Goal: Task Accomplishment & Management: Manage account settings

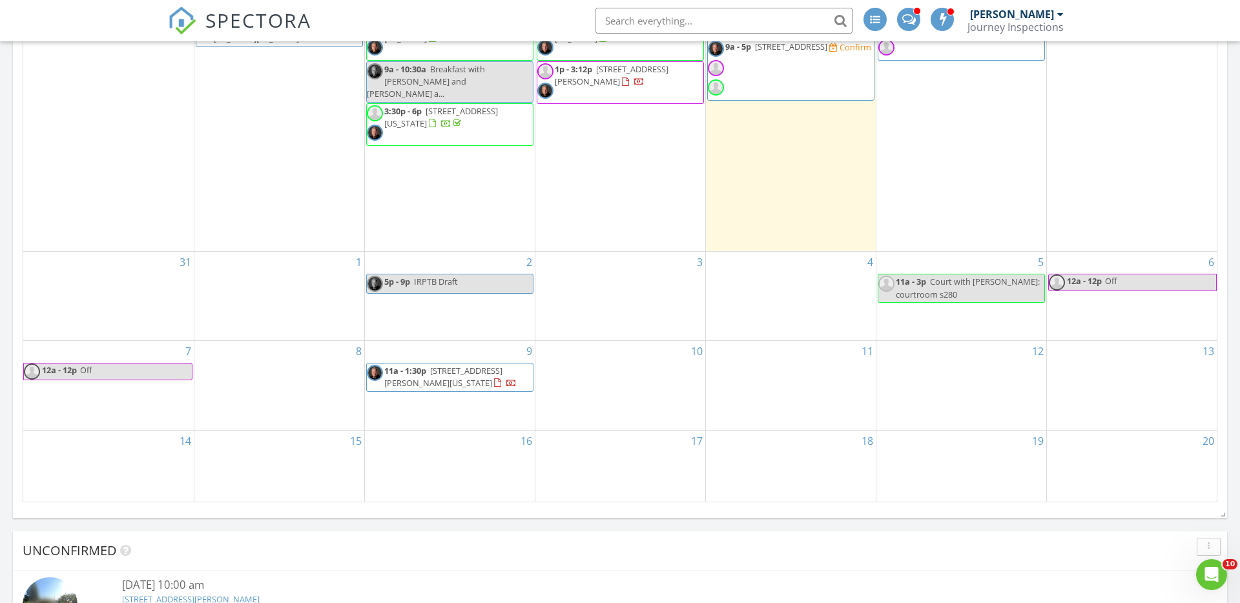
scroll to position [1511, 0]
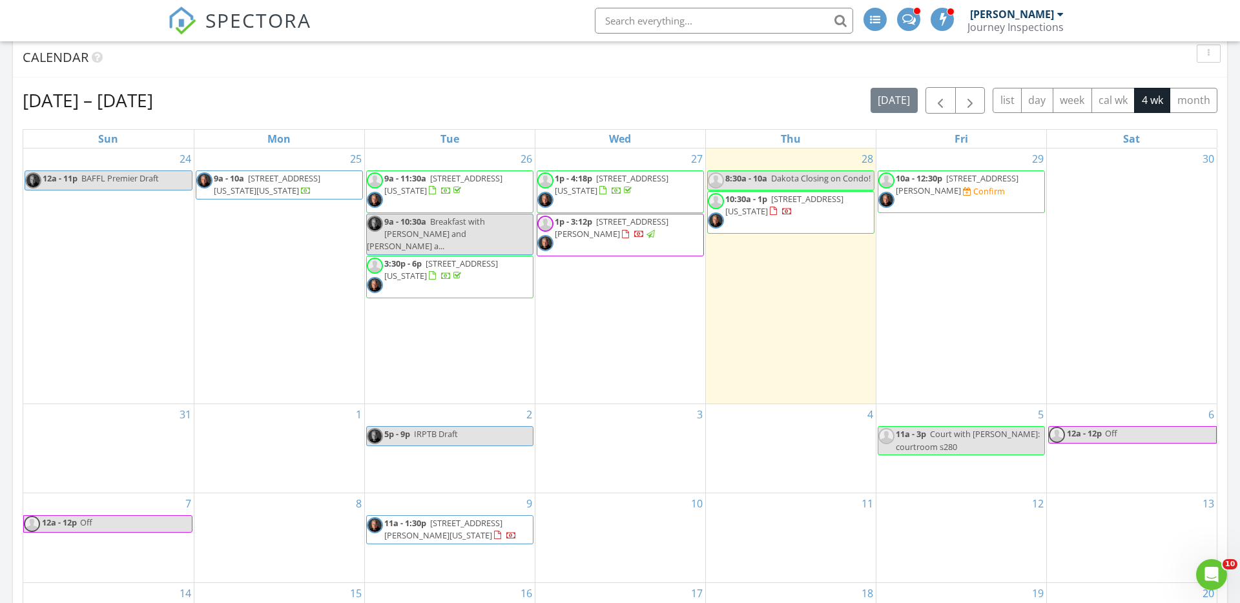
scroll to position [1396, 0]
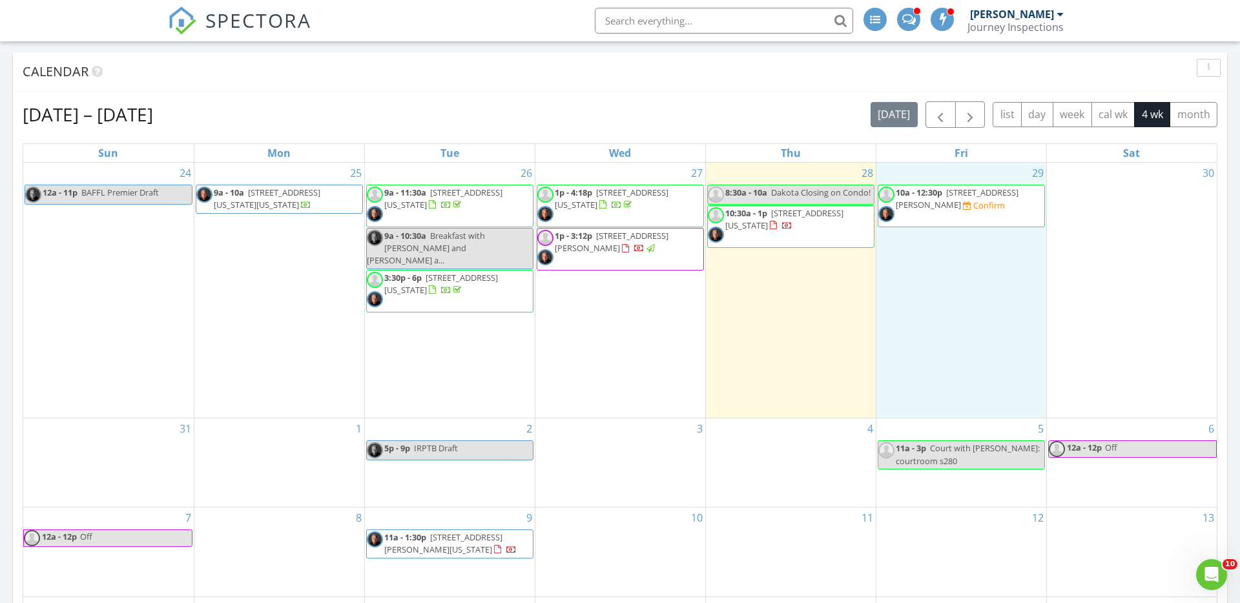
click at [943, 278] on div "29 10a - 12:30p 316 N Hooper Ave, Walsenburg 81089 Confirm" at bounding box center [961, 291] width 170 height 256
click at [956, 227] on link "Inspection" at bounding box center [960, 224] width 67 height 21
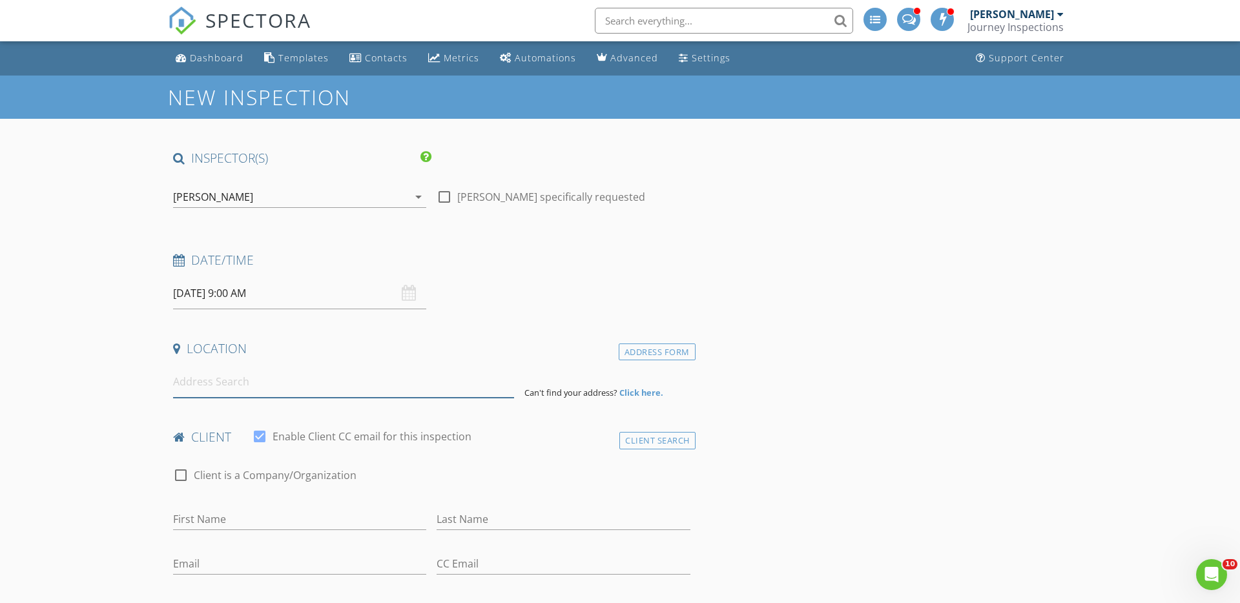
click at [261, 394] on input at bounding box center [343, 382] width 341 height 32
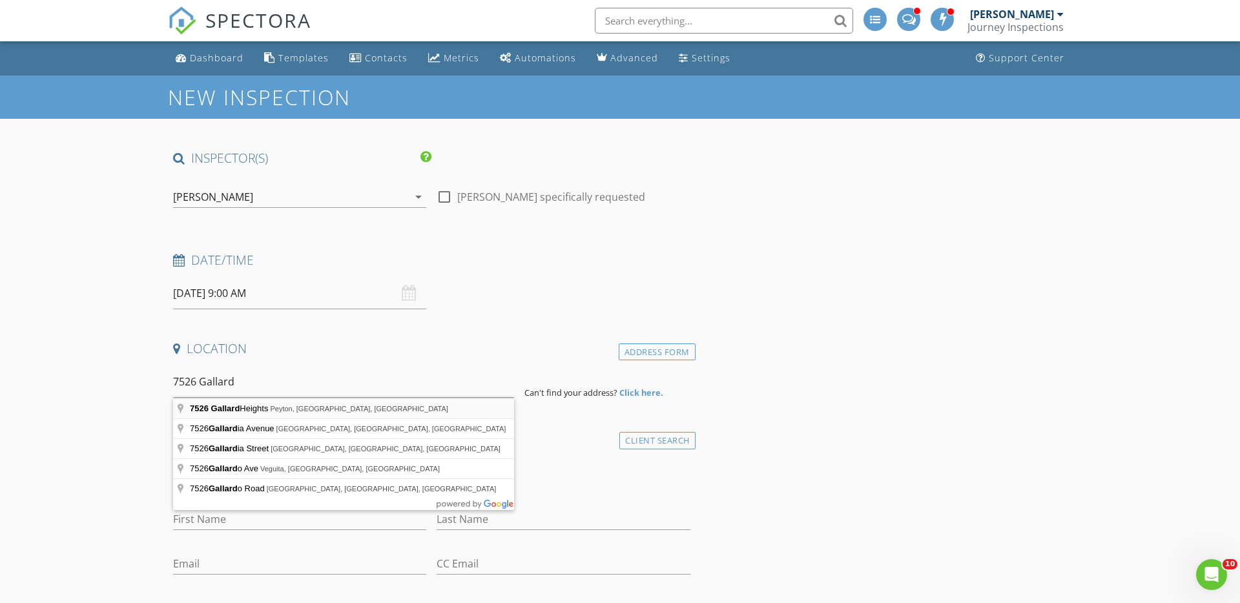
type input "7526 Gallard Heights, Peyton, CO, USA"
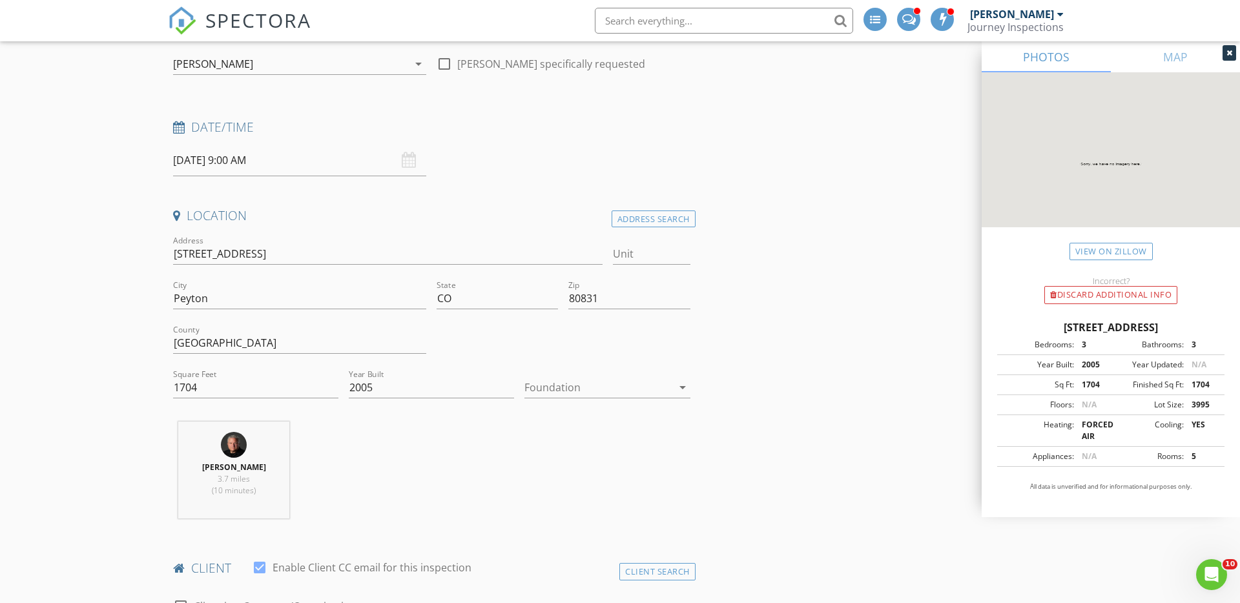
scroll to position [149, 0]
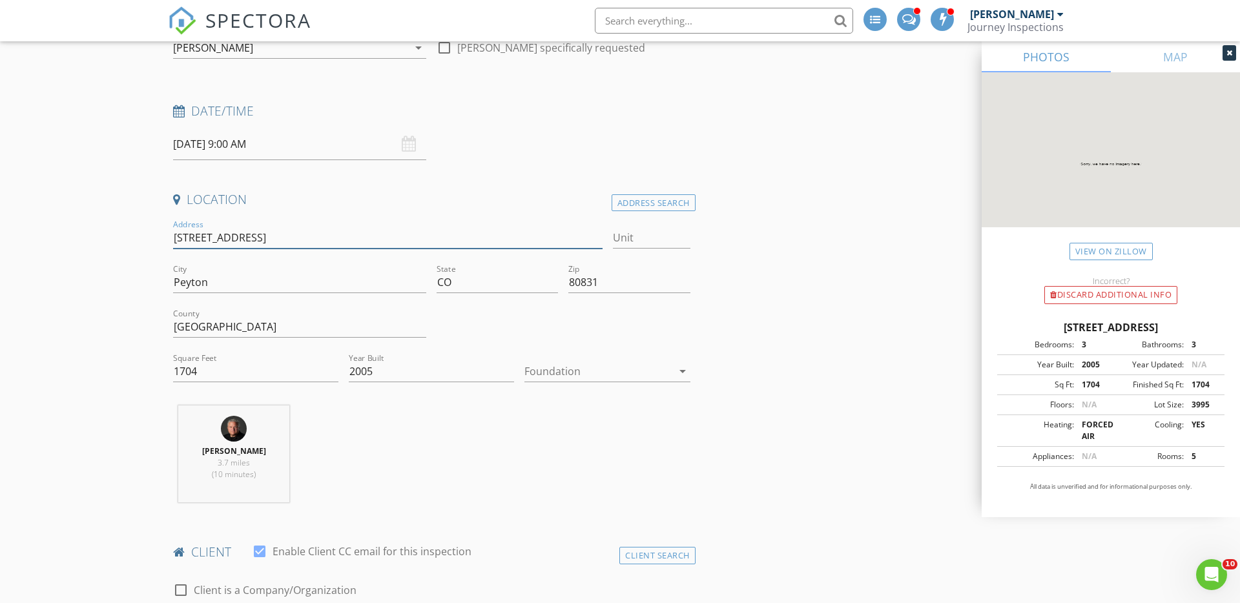
drag, startPoint x: 298, startPoint y: 237, endPoint x: 126, endPoint y: 222, distance: 172.5
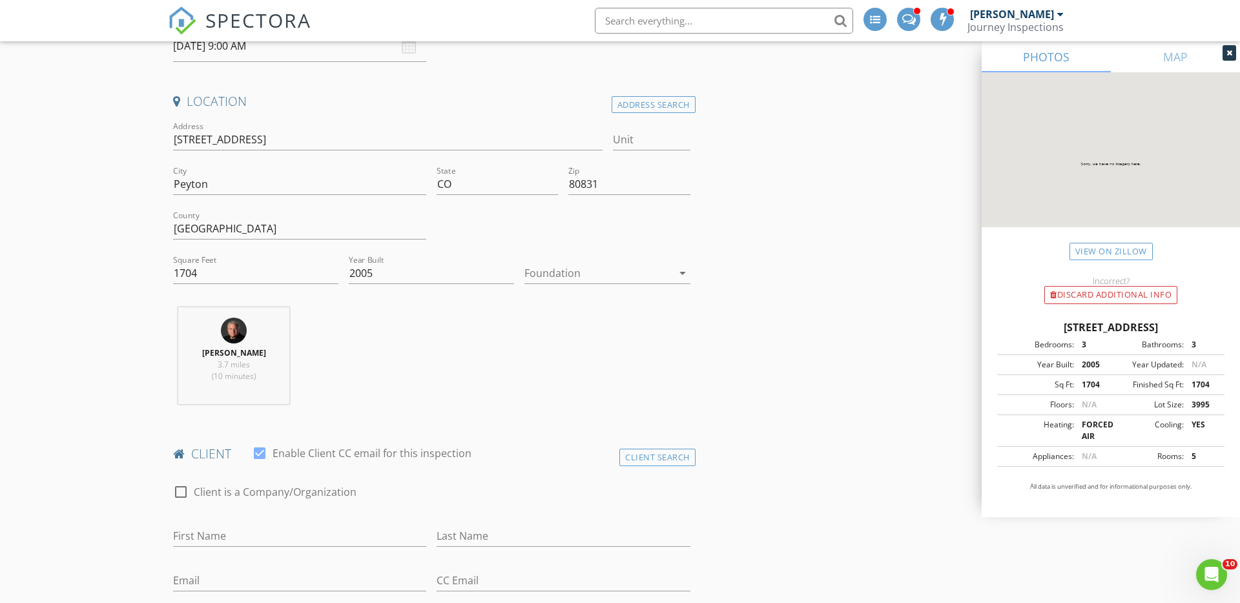
scroll to position [0, 0]
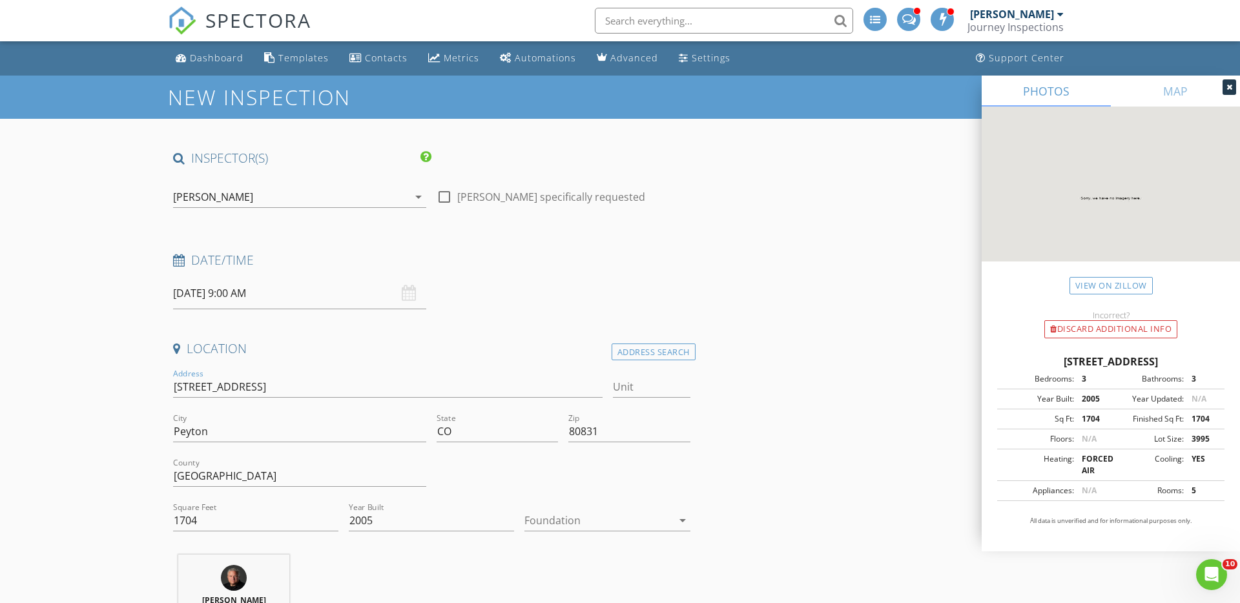
click at [298, 296] on input "08/29/2025 9:00 AM" at bounding box center [299, 294] width 253 height 32
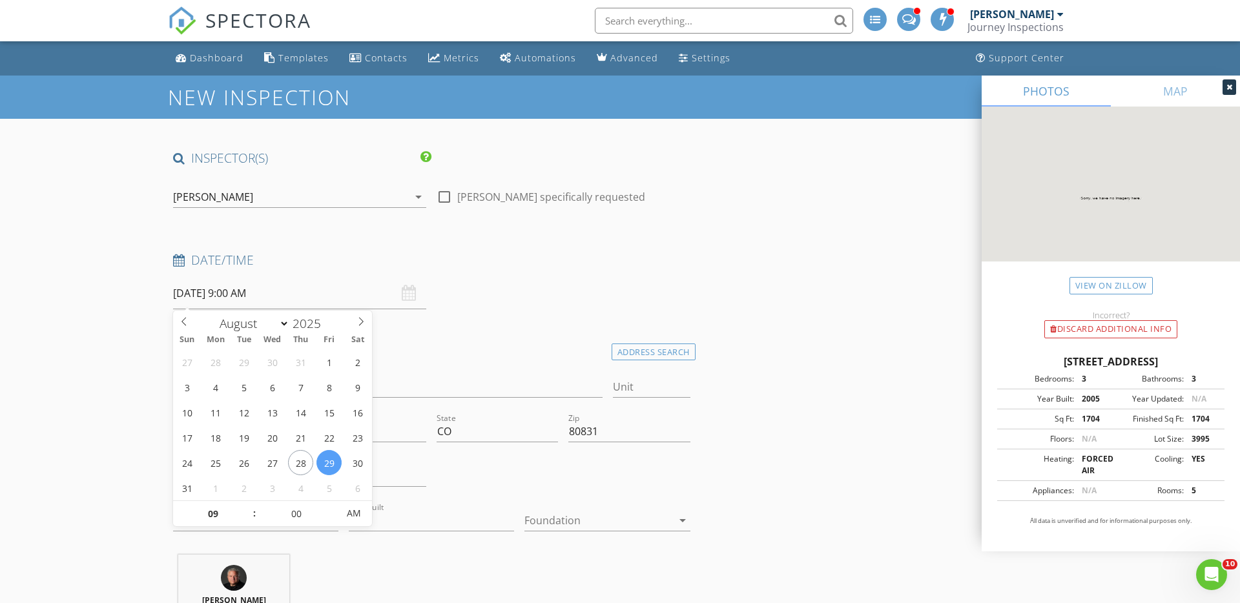
click at [515, 261] on h4 "Date/Time" at bounding box center [431, 260] width 517 height 17
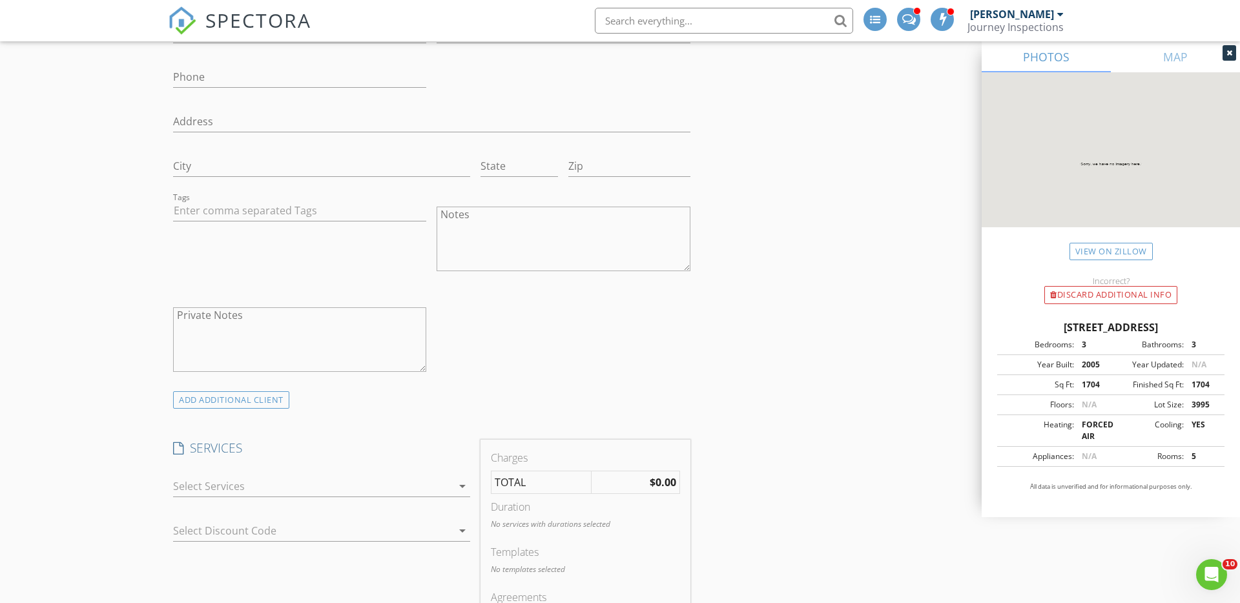
scroll to position [810, 0]
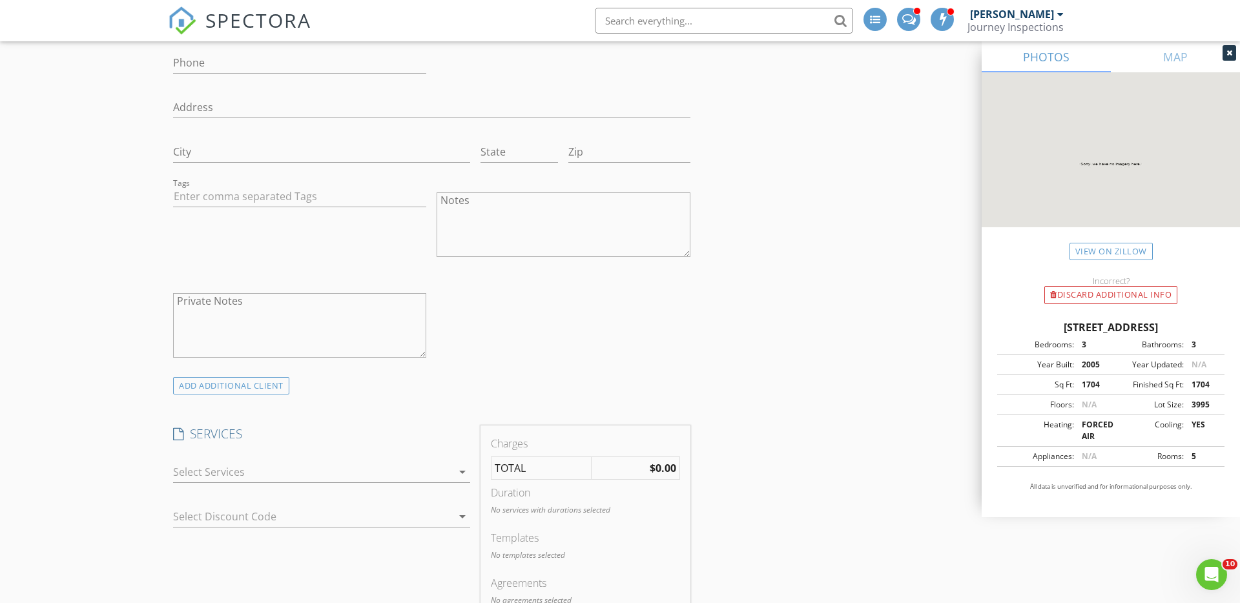
click at [238, 475] on div at bounding box center [312, 472] width 279 height 21
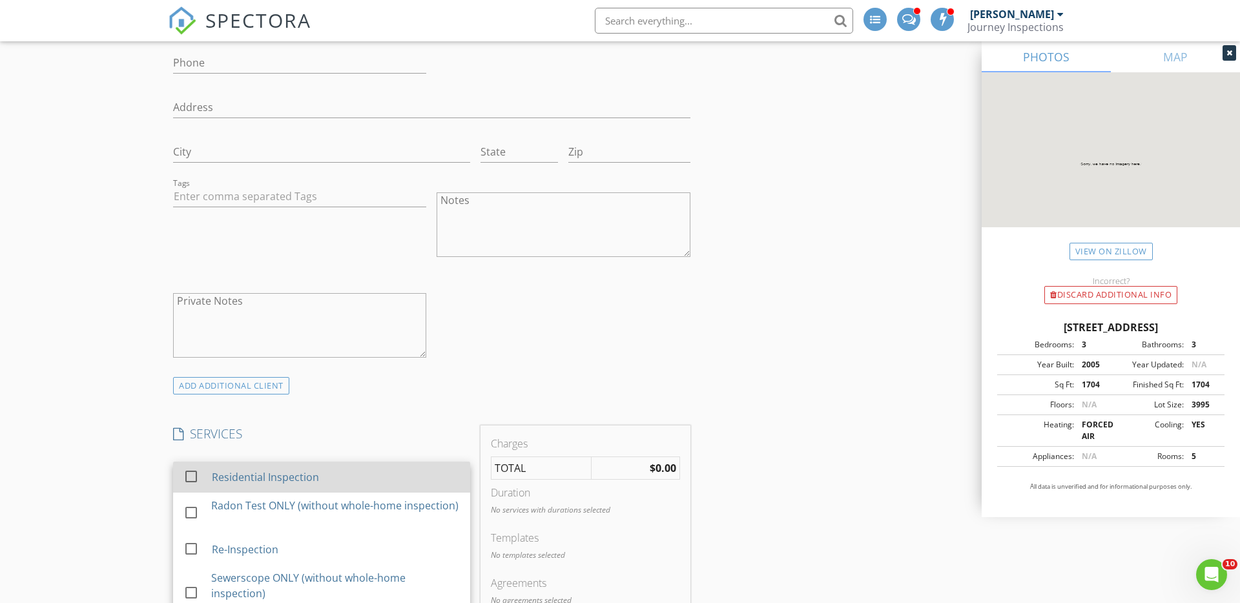
click at [233, 476] on div "Residential Inspection" at bounding box center [265, 477] width 107 height 15
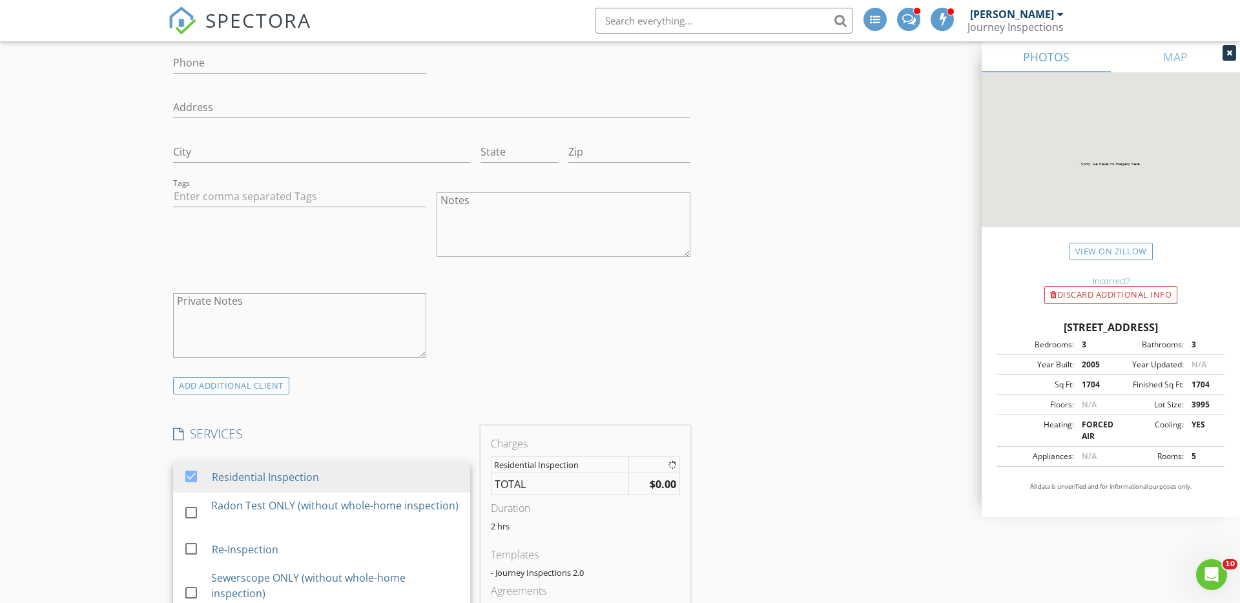
click at [143, 445] on div "New Inspection INSPECTOR(S) check_box James Hale PRIMARY check_box_outline_blan…" at bounding box center [620, 560] width 1240 height 2589
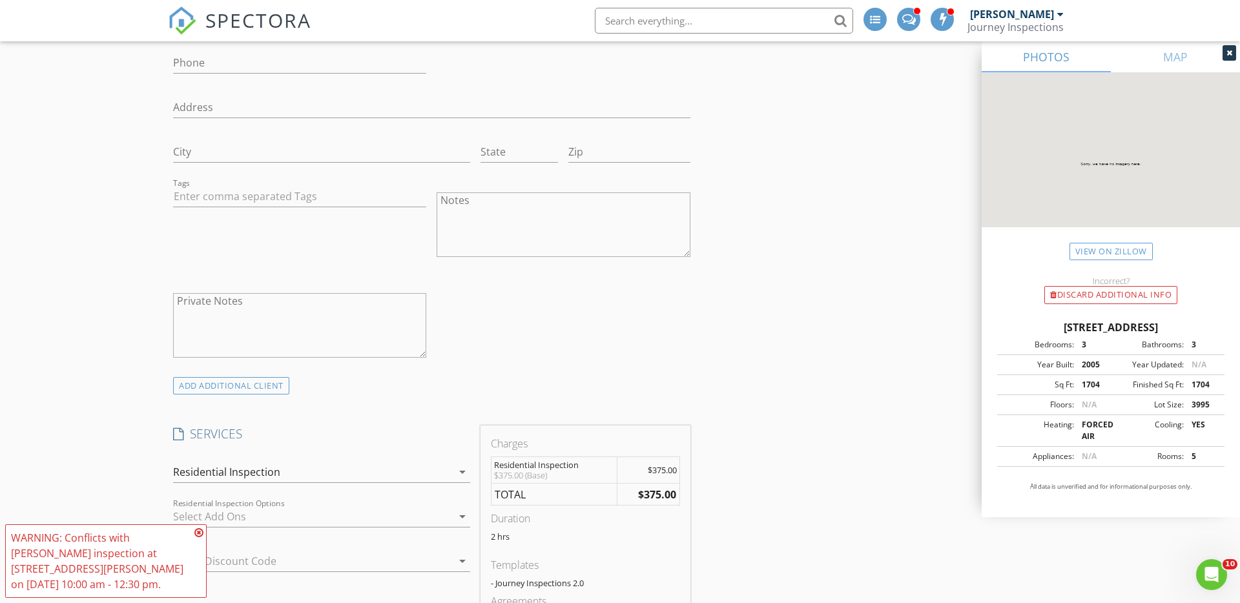
click at [286, 516] on div at bounding box center [312, 516] width 279 height 21
click at [286, 516] on div "Sewer Scope / Radon Test Combo Package" at bounding box center [312, 518] width 207 height 15
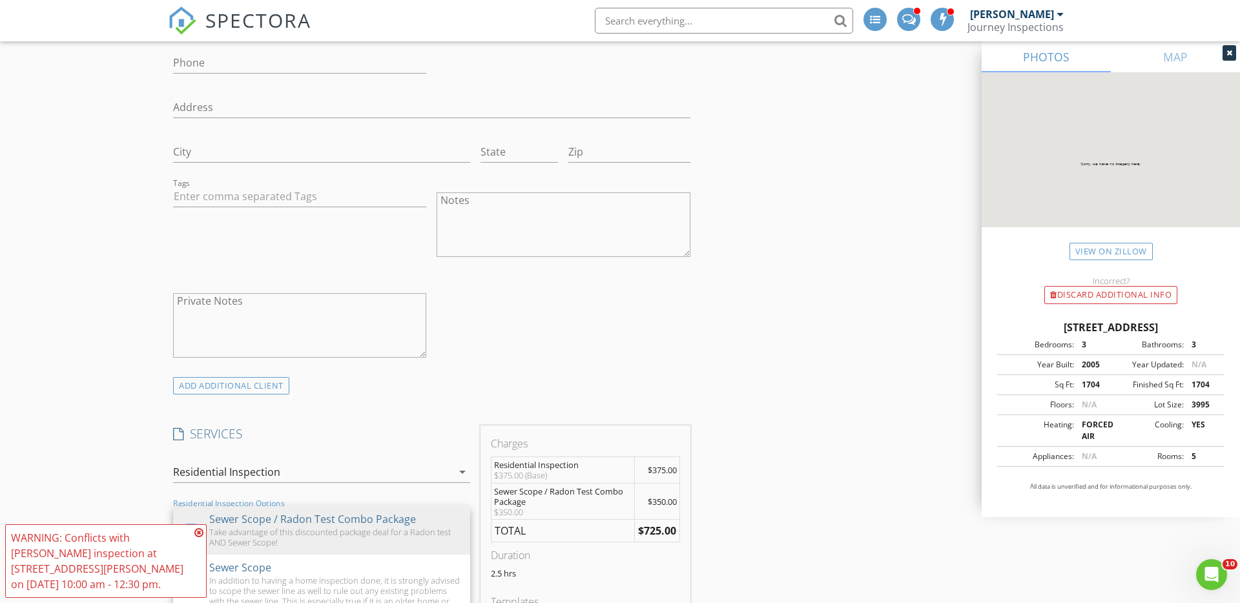
click at [106, 470] on div "New Inspection INSPECTOR(S) check_box James Hale PRIMARY check_box_outline_blan…" at bounding box center [620, 589] width 1240 height 2646
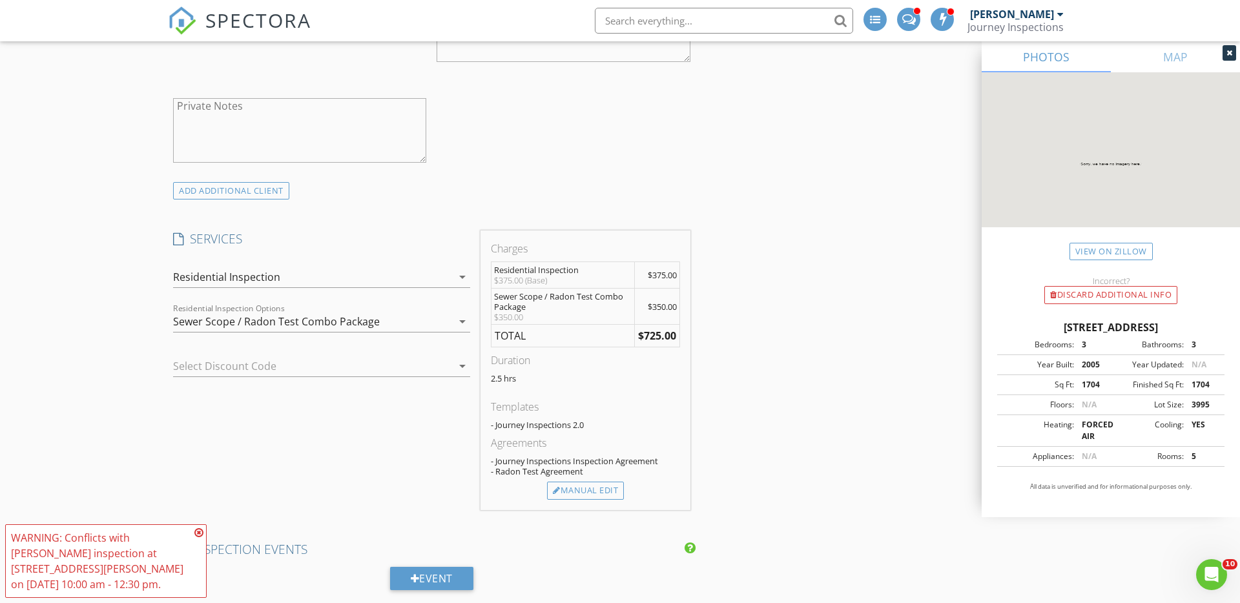
scroll to position [1013, 0]
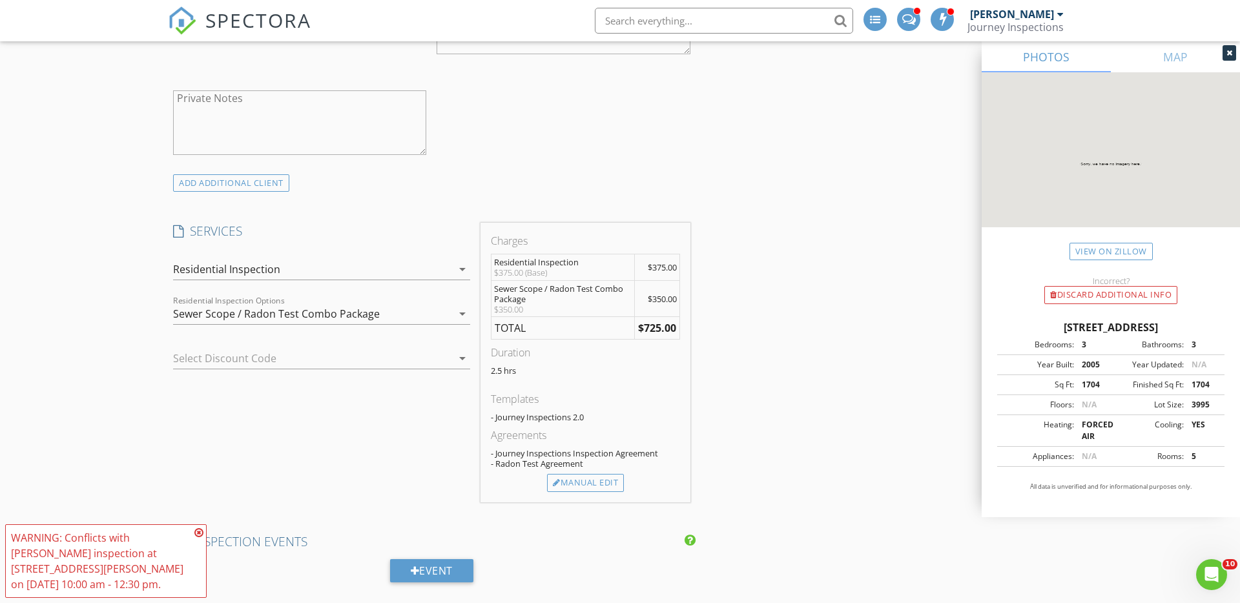
click at [411, 361] on div at bounding box center [303, 358] width 261 height 21
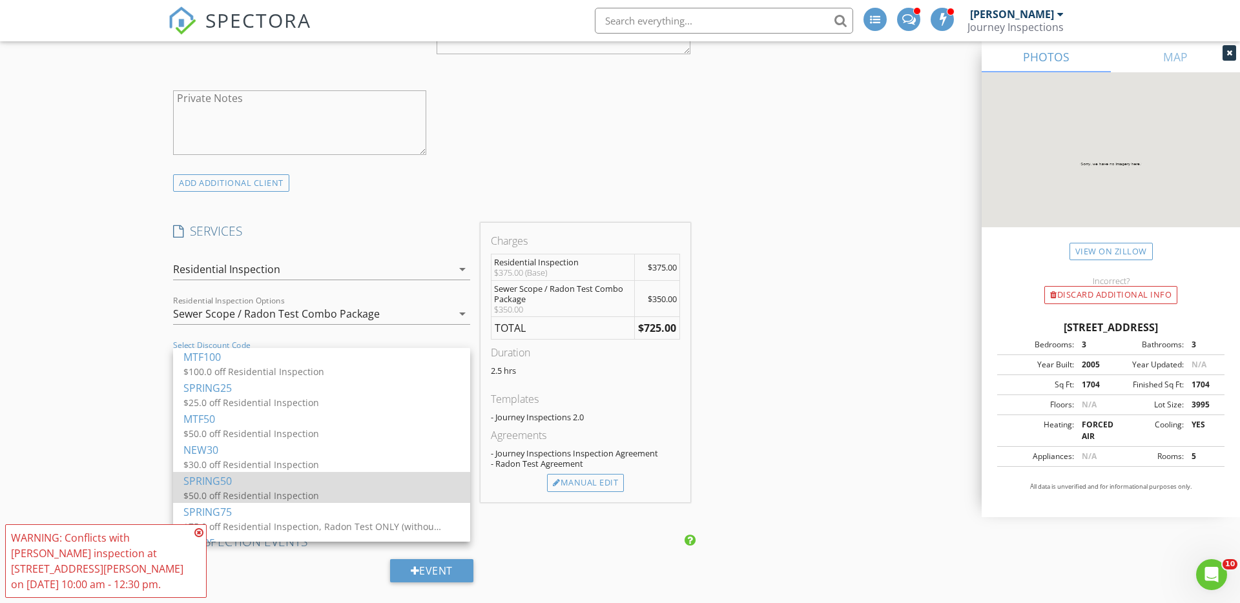
scroll to position [19, 0]
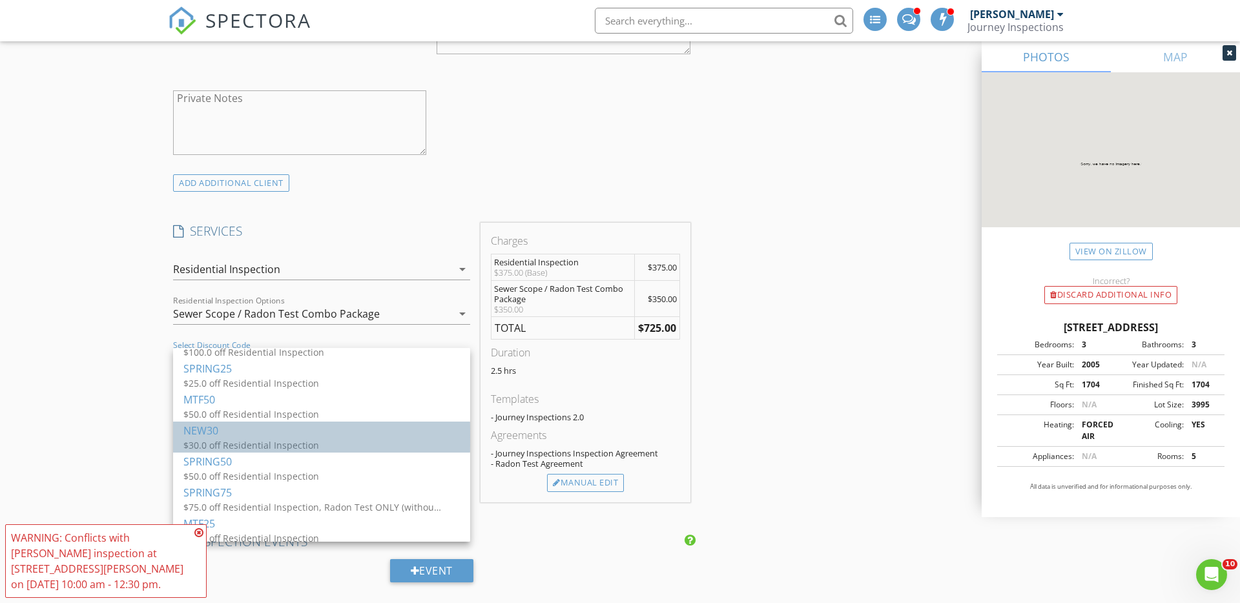
click at [255, 442] on div "$30.0 off Residential Inspection" at bounding box center [312, 446] width 258 height 14
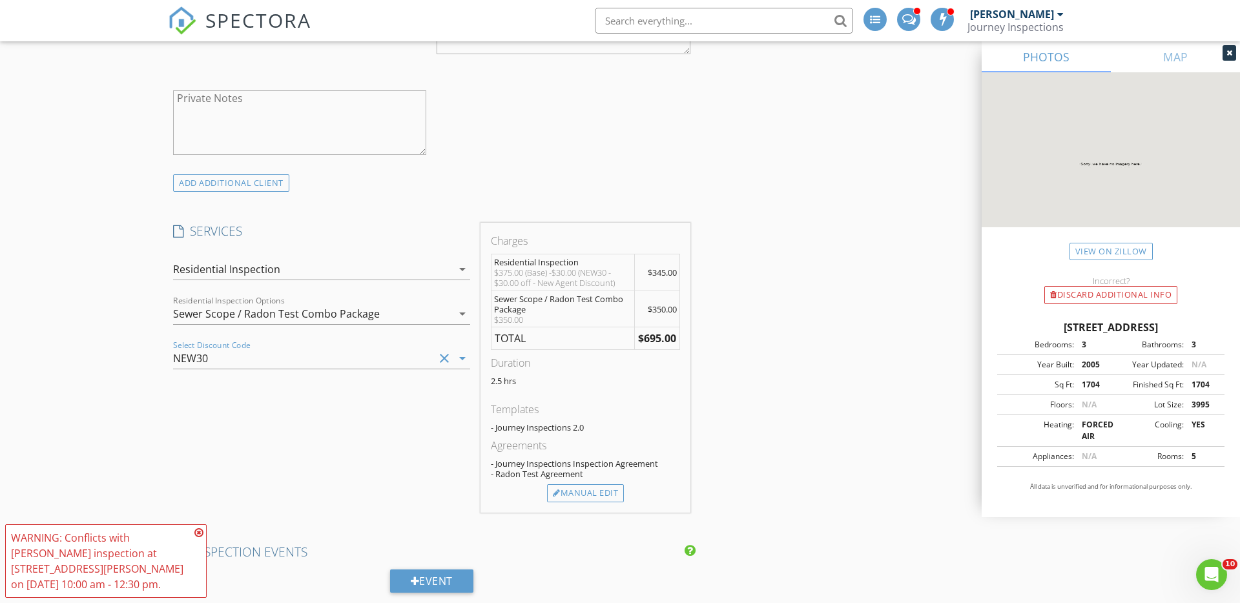
click at [814, 369] on div "INSPECTOR(S) check_box James Hale PRIMARY check_box_outline_blank Dakota Washbu…" at bounding box center [620, 412] width 904 height 2551
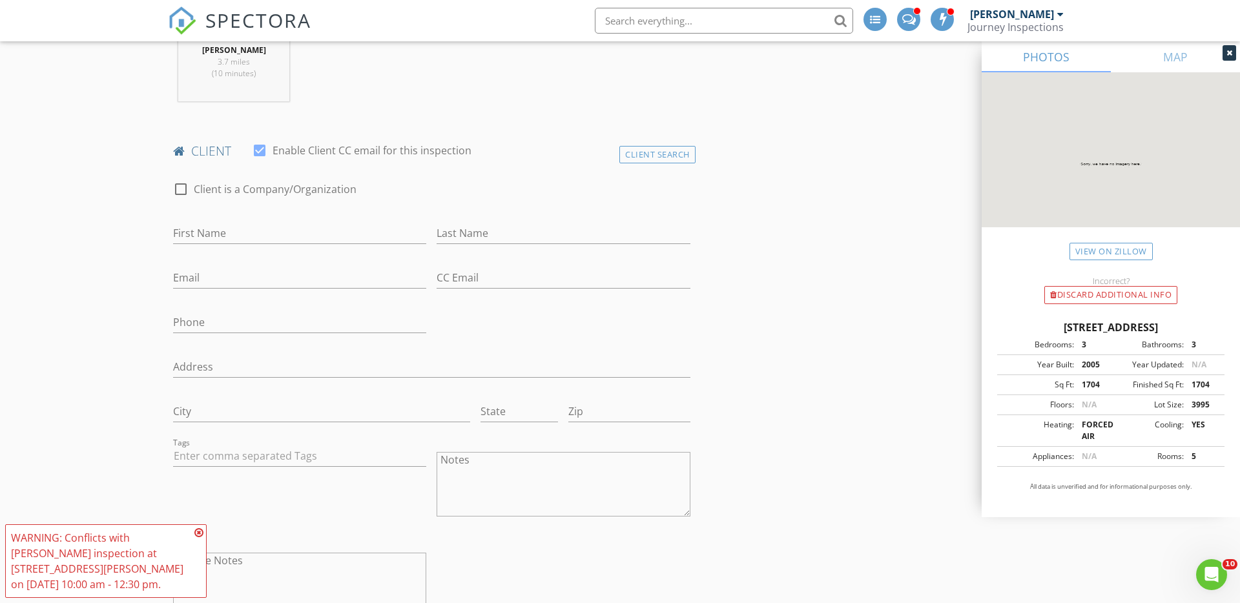
scroll to position [552, 0]
click at [227, 227] on input "First Name" at bounding box center [299, 231] width 253 height 21
type input "Tyrone"
type input "m"
type input "Moore"
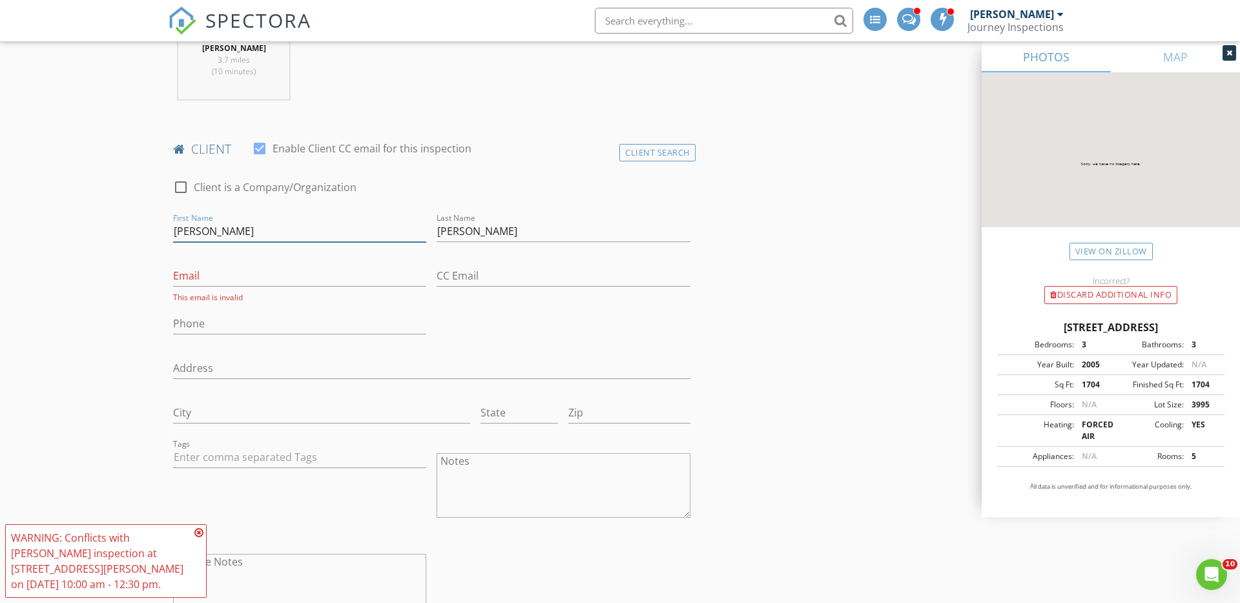
drag, startPoint x: 216, startPoint y: 234, endPoint x: 111, endPoint y: 223, distance: 105.2
type input "µ"
type input "Miguel"
type input "Vasquez, Jr"
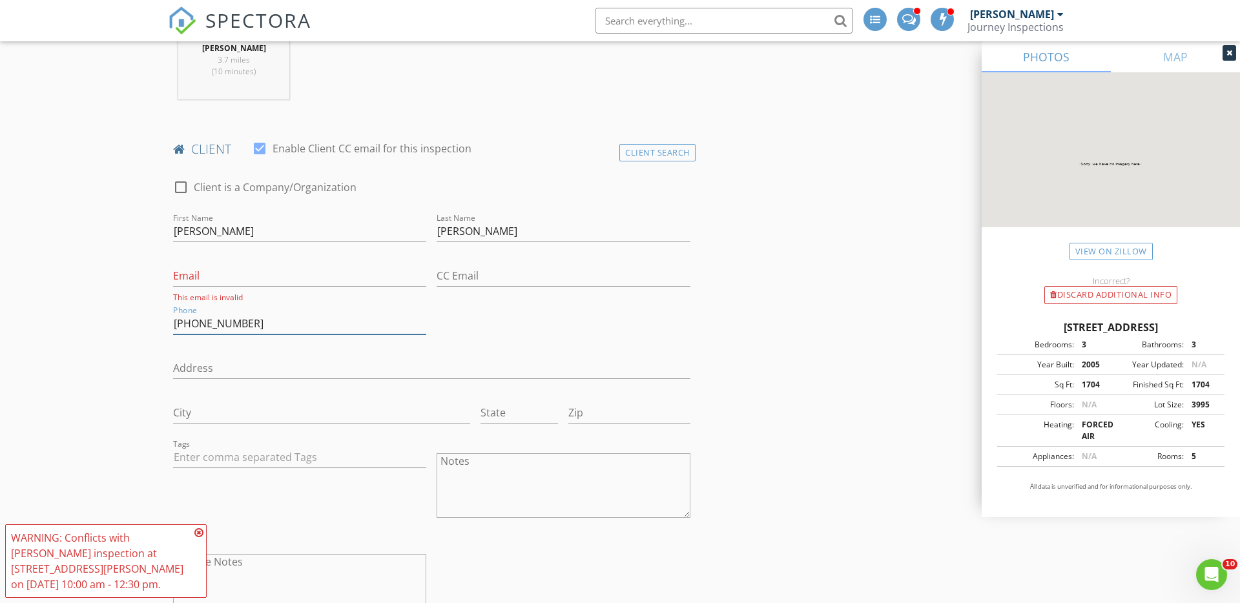
type input "408-661-0748"
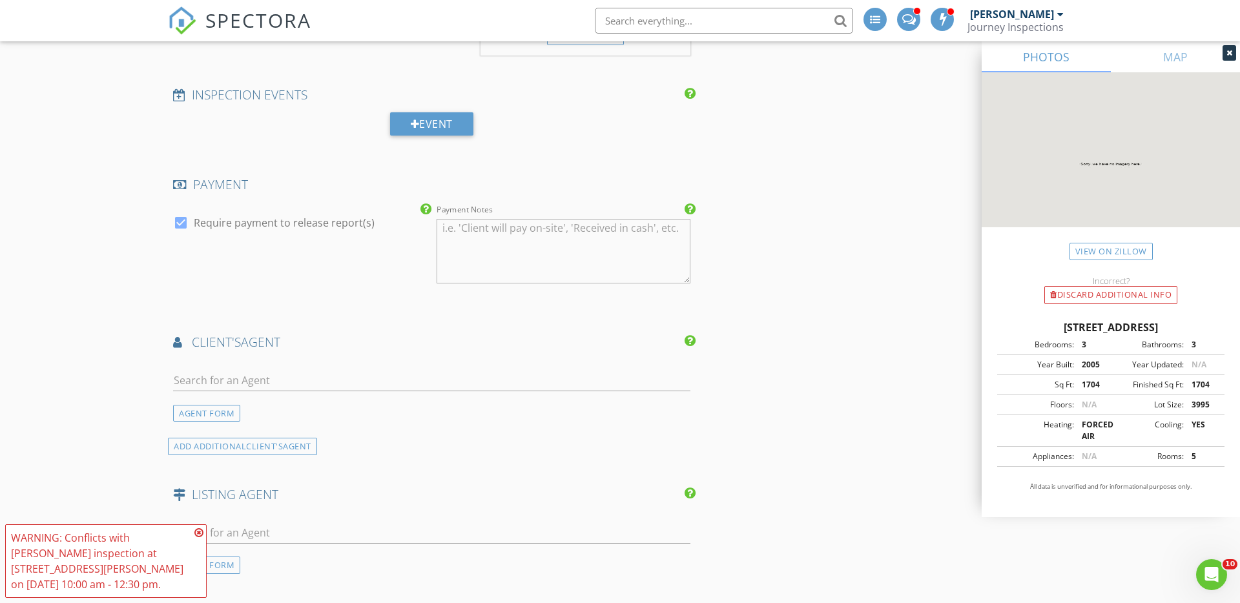
scroll to position [1502, 0]
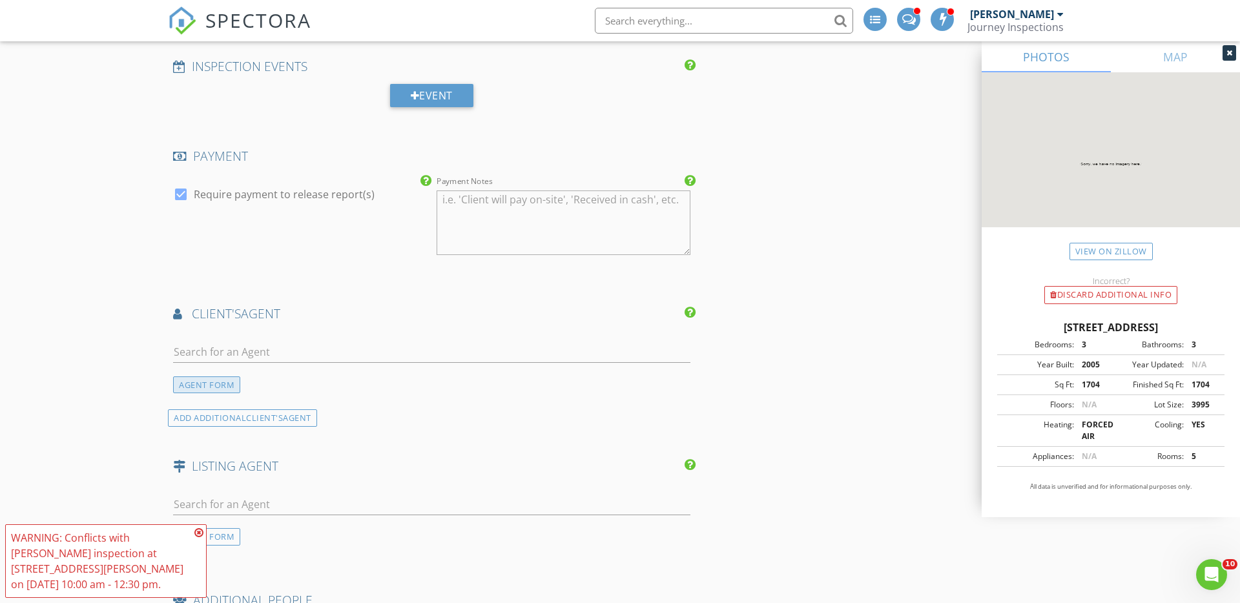
click at [201, 380] on div "AGENT FORM" at bounding box center [206, 385] width 67 height 17
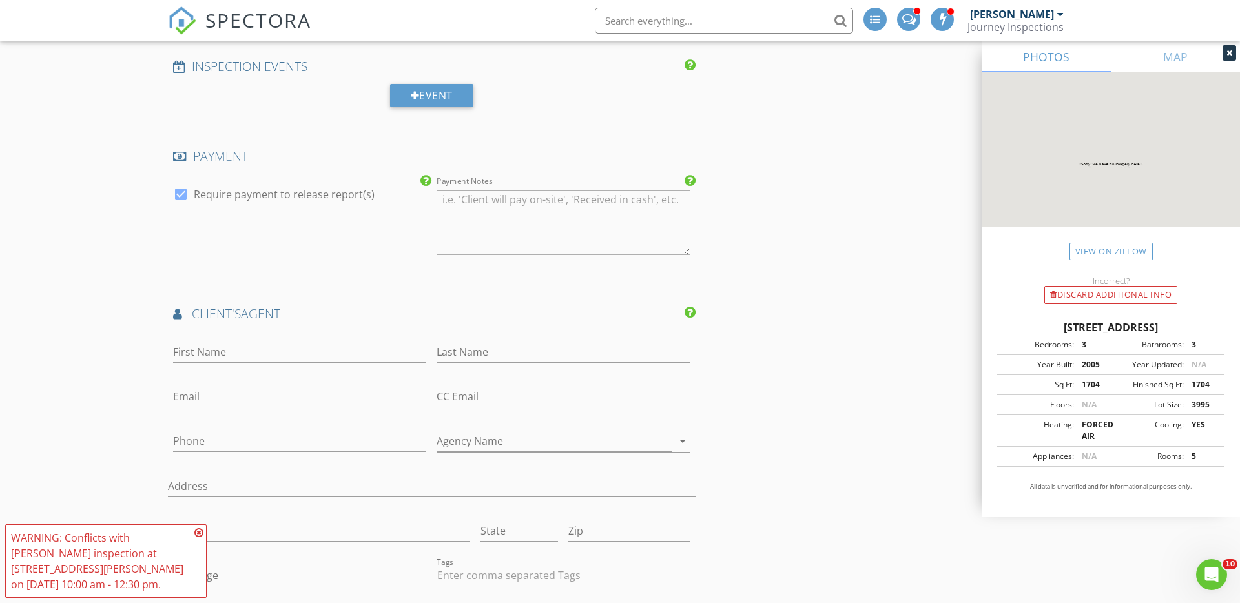
click at [234, 340] on div "First Name" at bounding box center [299, 355] width 253 height 42
click at [232, 350] on input "First Name" at bounding box center [299, 352] width 253 height 21
type input "Tyrone"
type input "Moore"
click at [242, 444] on input "Phone" at bounding box center [299, 441] width 253 height 21
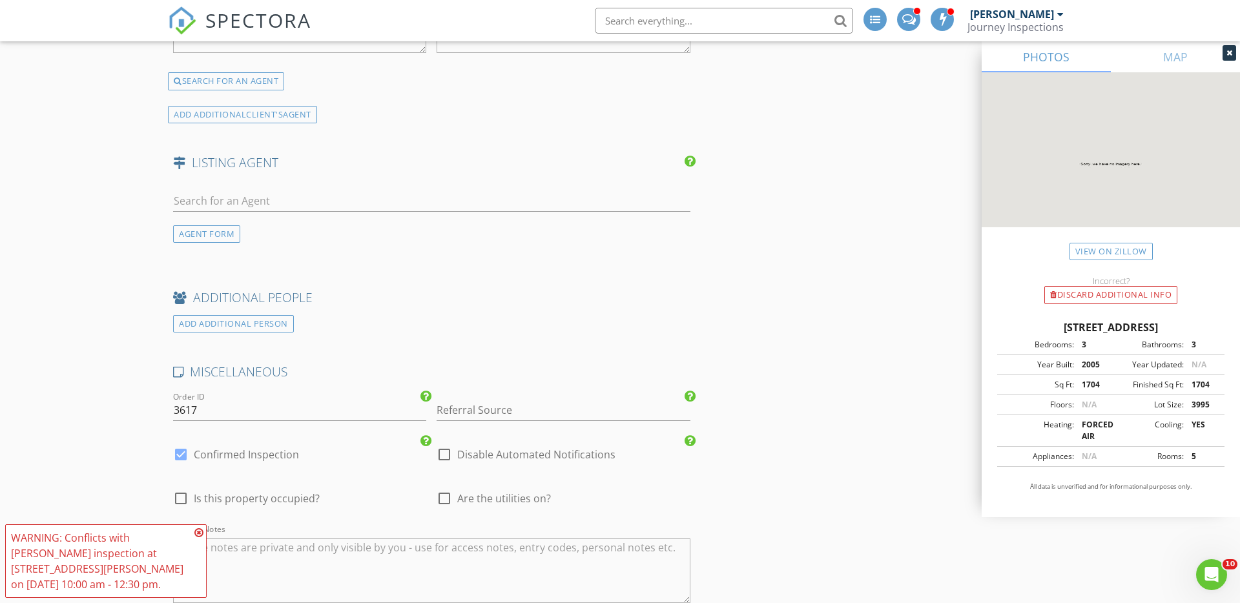
scroll to position [2158, 0]
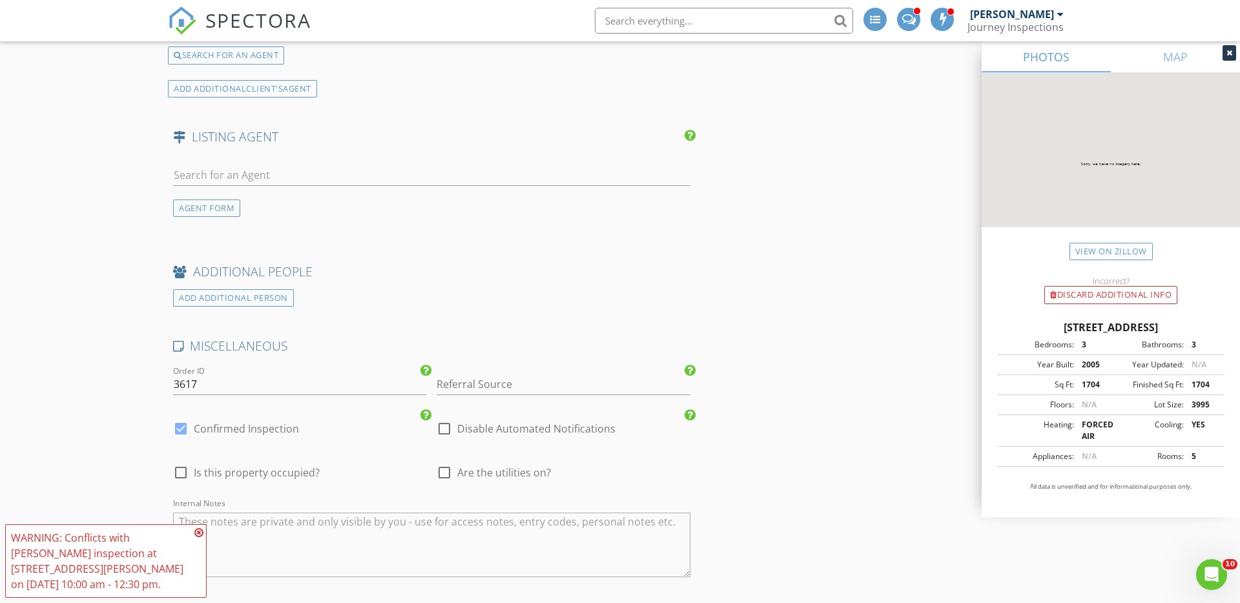
type input "719-922-6968"
click at [505, 380] on input "Referral Source" at bounding box center [563, 384] width 253 height 21
click at [519, 411] on div "Previous Agent" at bounding box center [563, 410] width 252 height 26
type input "Previous Agent"
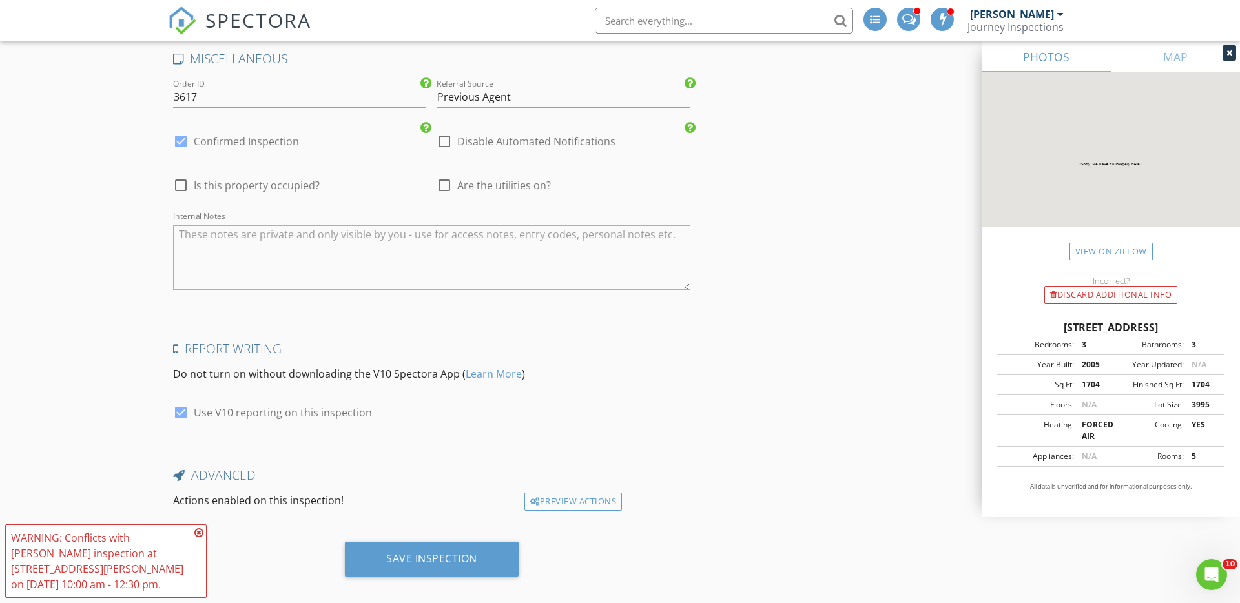
scroll to position [2448, 0]
click at [180, 139] on div at bounding box center [181, 140] width 22 height 22
checkbox input "false"
checkbox input "true"
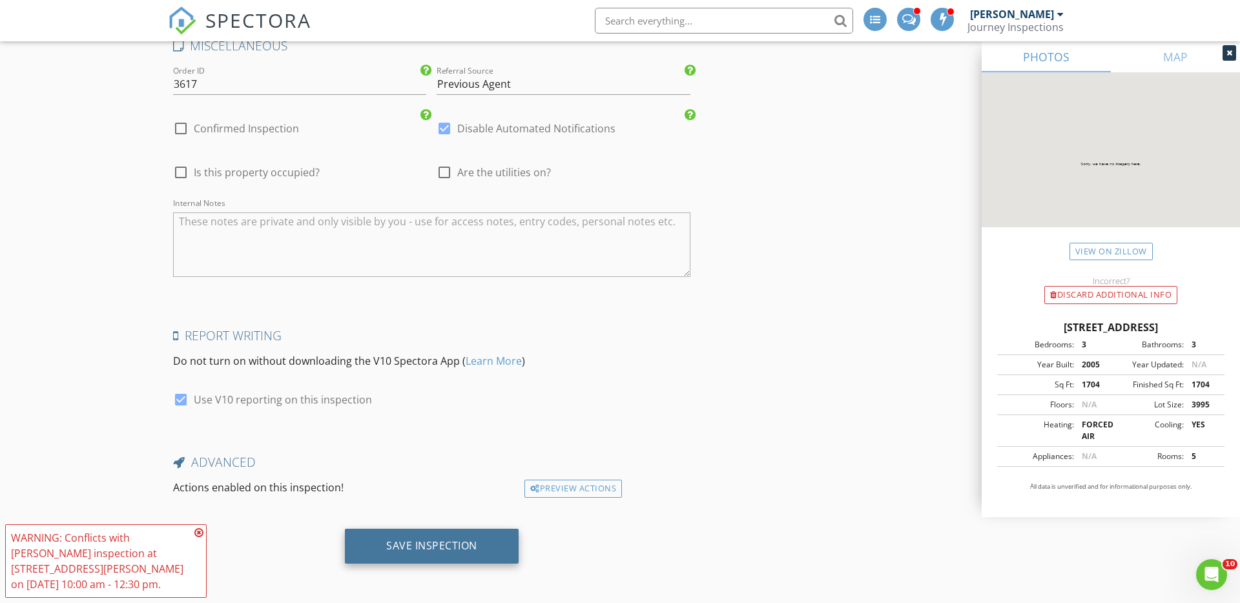
click at [448, 535] on div "Save Inspection" at bounding box center [432, 546] width 174 height 35
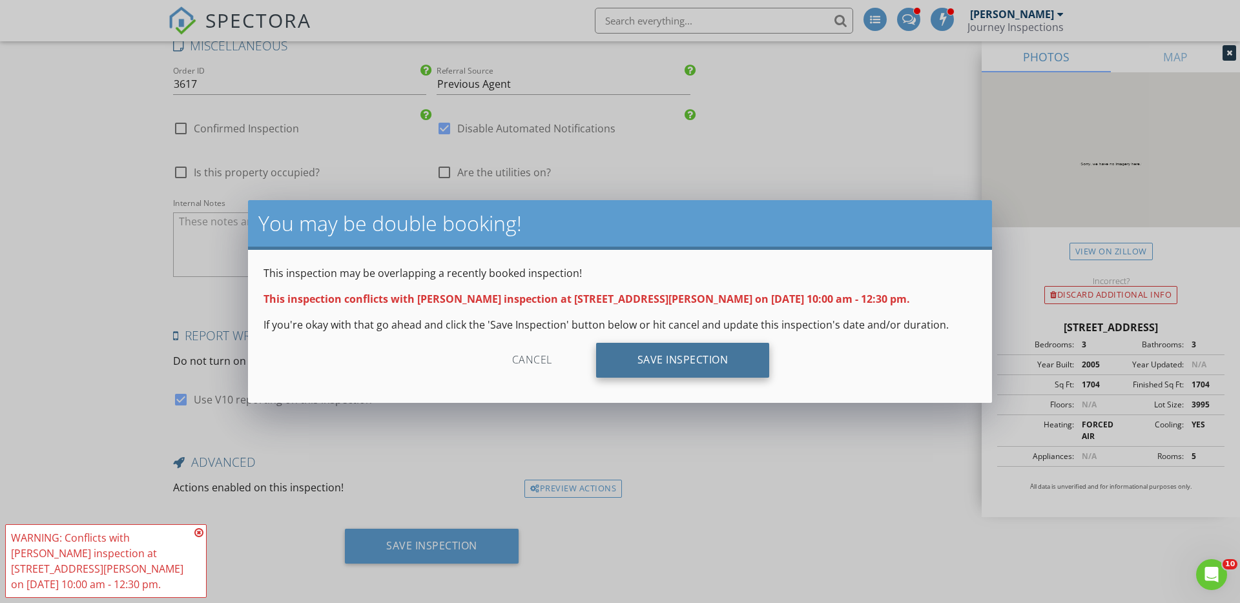
click at [663, 364] on div "Save Inspection" at bounding box center [683, 360] width 174 height 35
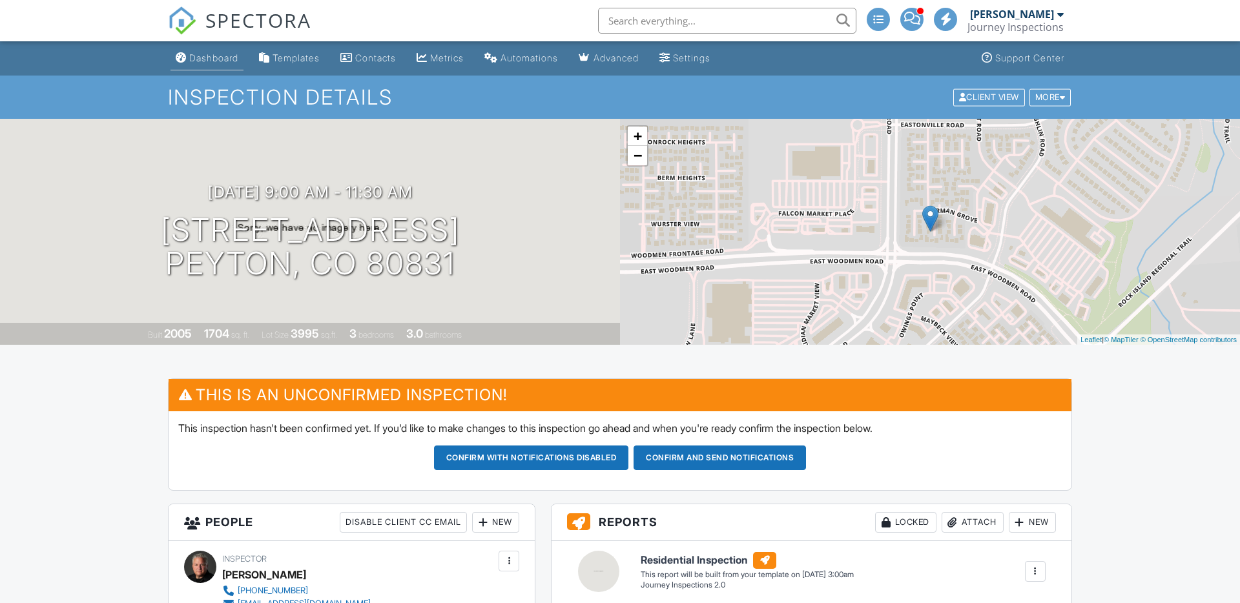
click at [229, 56] on div "Dashboard" at bounding box center [213, 57] width 49 height 11
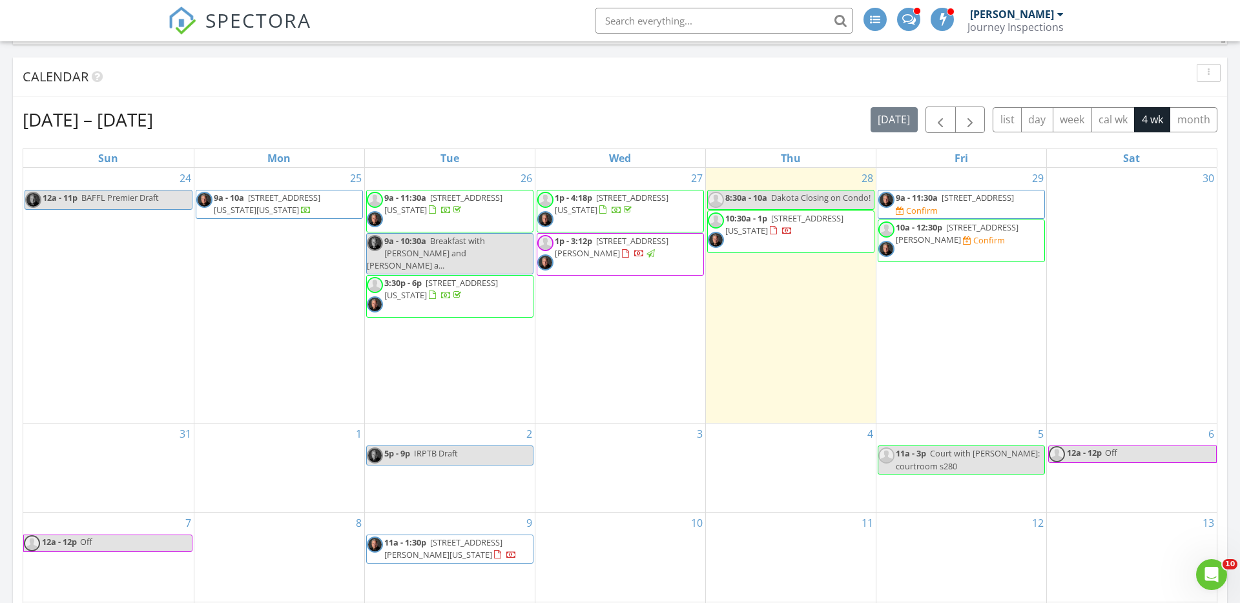
scroll to position [1391, 0]
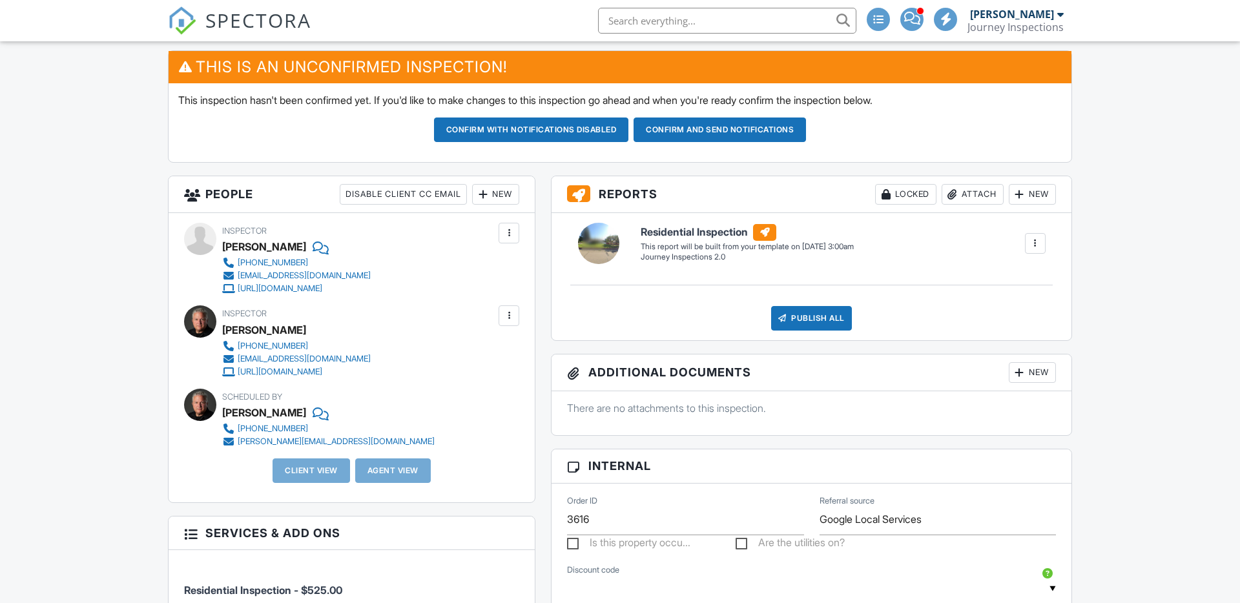
scroll to position [328, 0]
click at [504, 201] on div "New" at bounding box center [495, 194] width 47 height 21
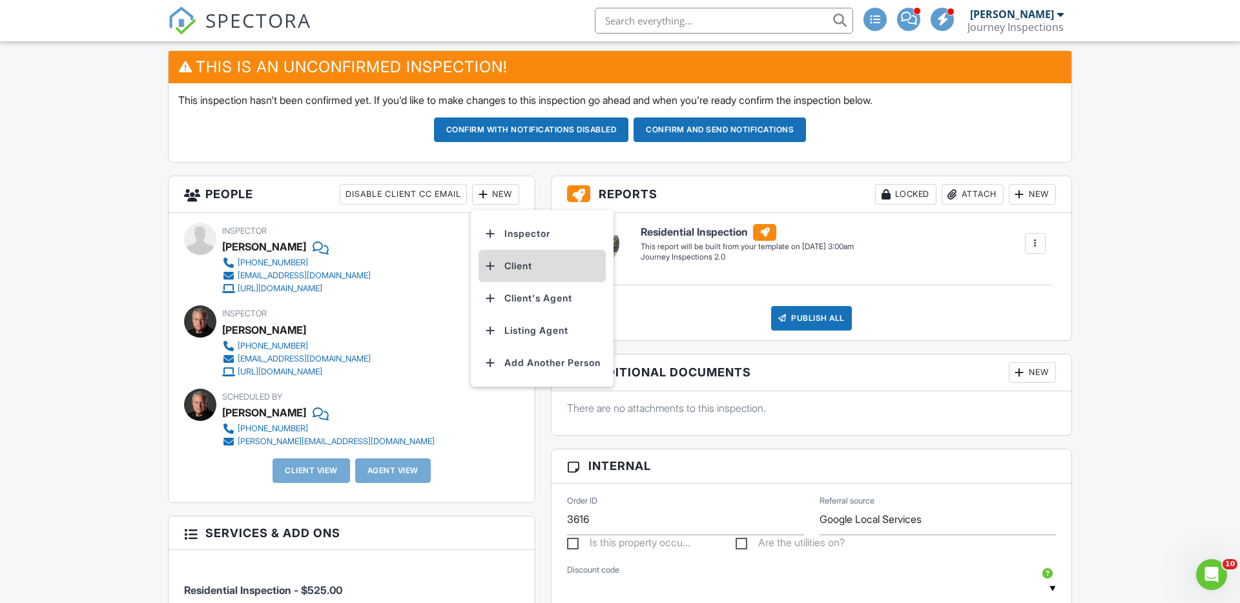
click at [511, 265] on li "Client" at bounding box center [542, 266] width 127 height 32
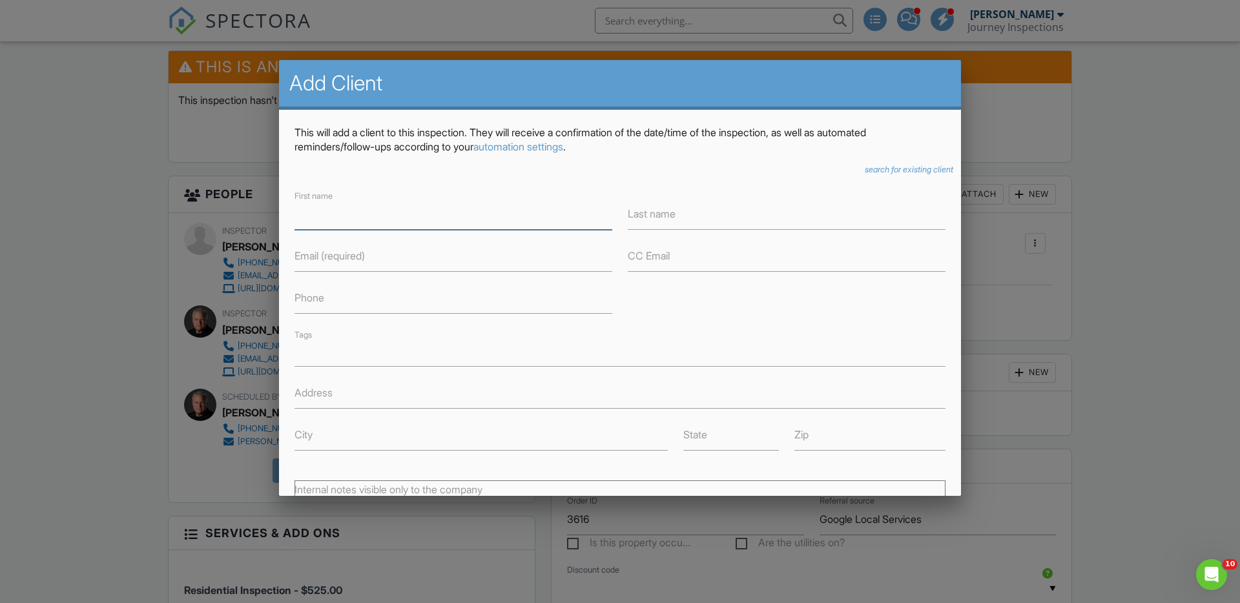
click at [342, 212] on input "First name" at bounding box center [453, 214] width 318 height 32
type input "Jessie"
type input "[PERSON_NAME]"
click at [351, 219] on input "Jessie" at bounding box center [453, 214] width 318 height 32
type input "[PERSON_NAME] and [PERSON_NAME]"
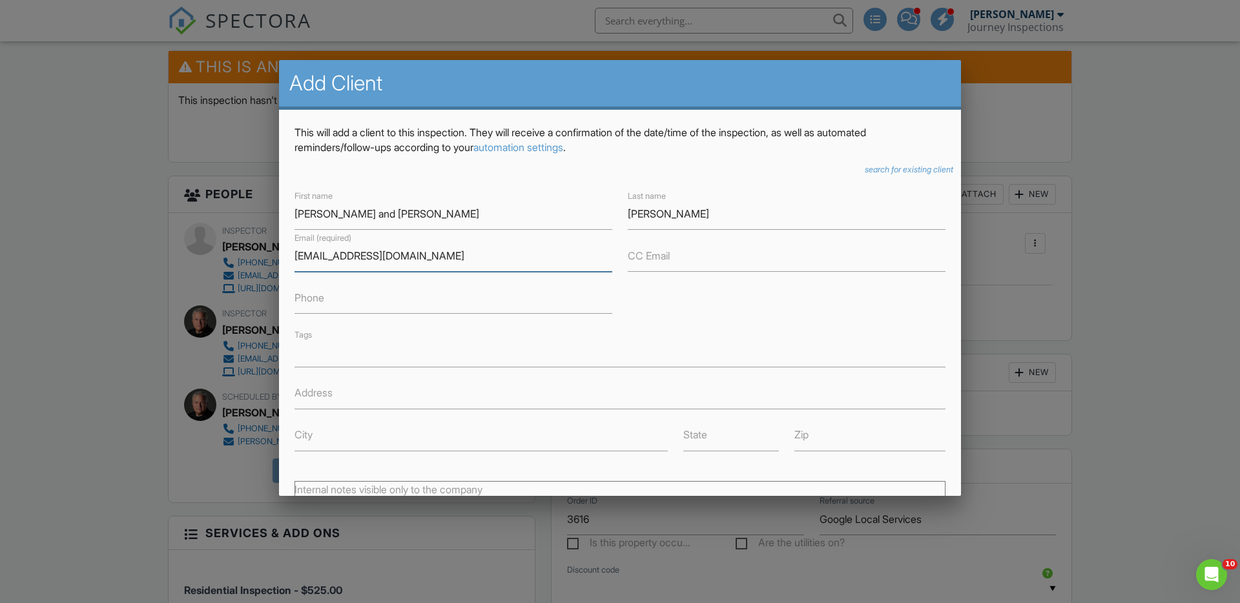
type input "[EMAIL_ADDRESS][DOMAIN_NAME]"
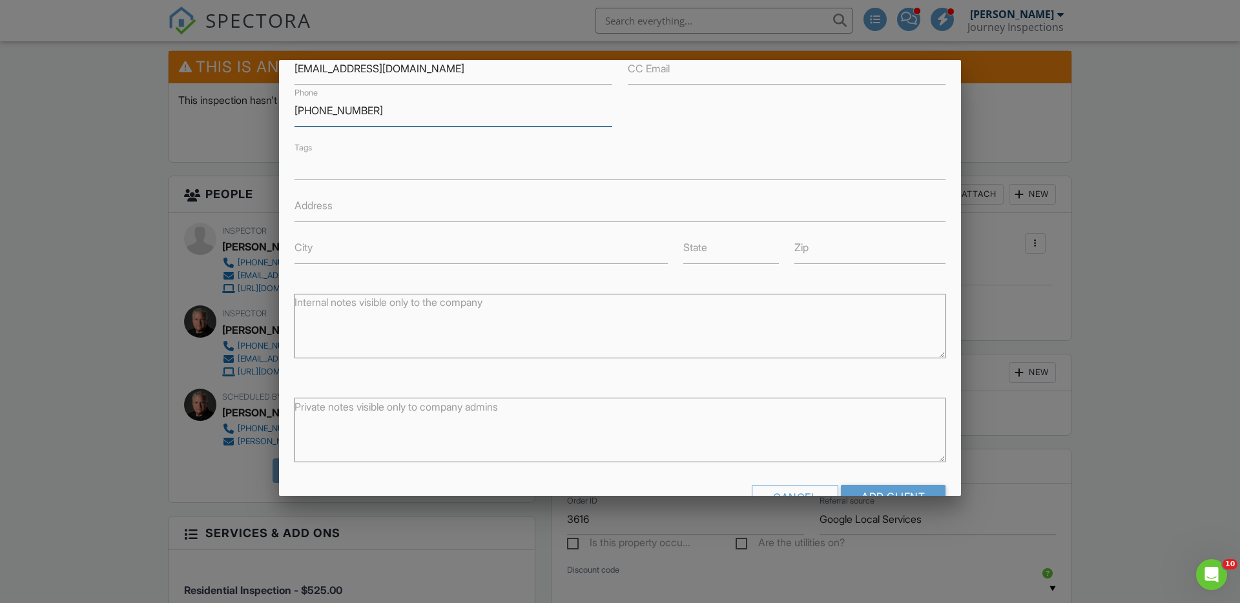
scroll to position [225, 0]
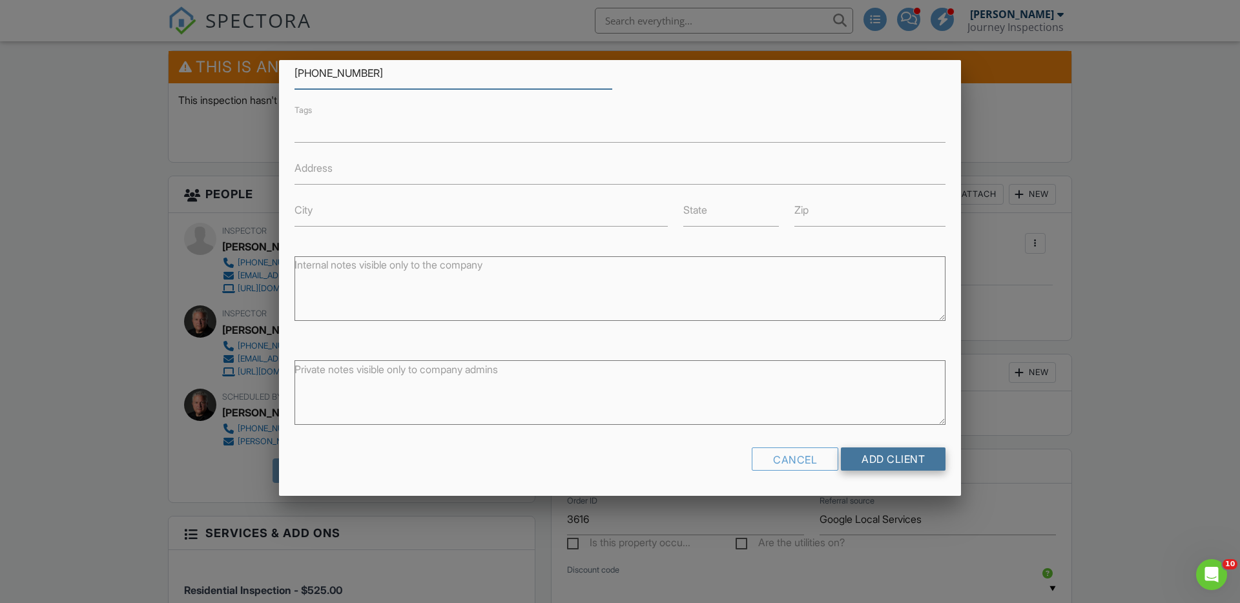
type input "720-880-9601"
click at [897, 465] on input "Add Client" at bounding box center [893, 459] width 105 height 23
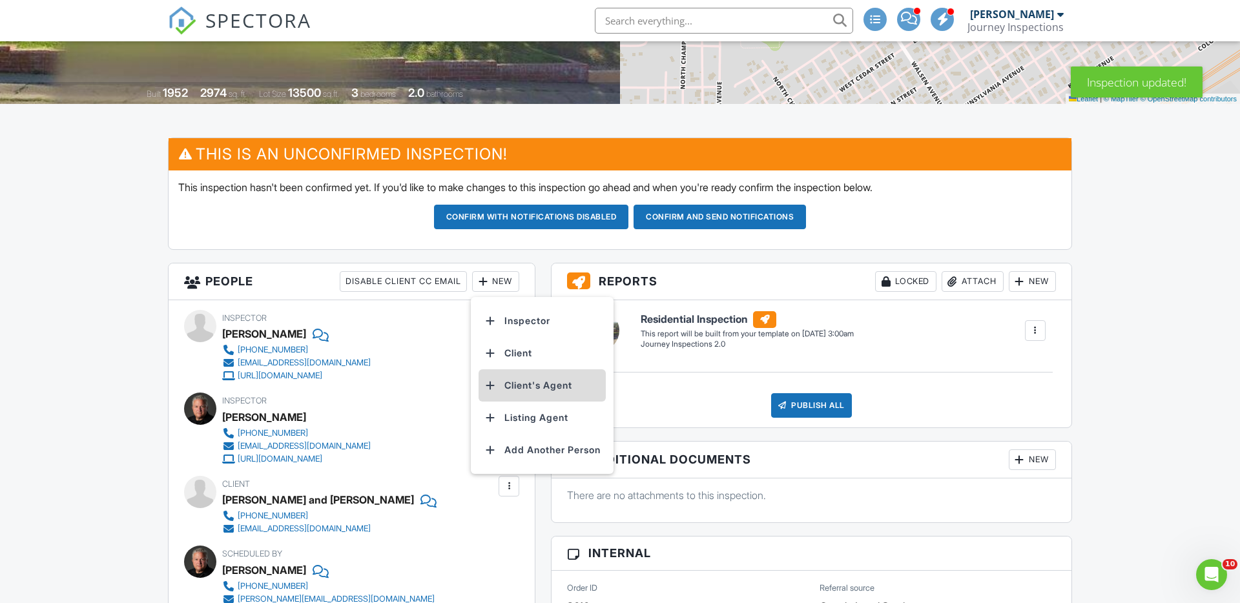
click at [508, 389] on li "Client's Agent" at bounding box center [542, 385] width 127 height 32
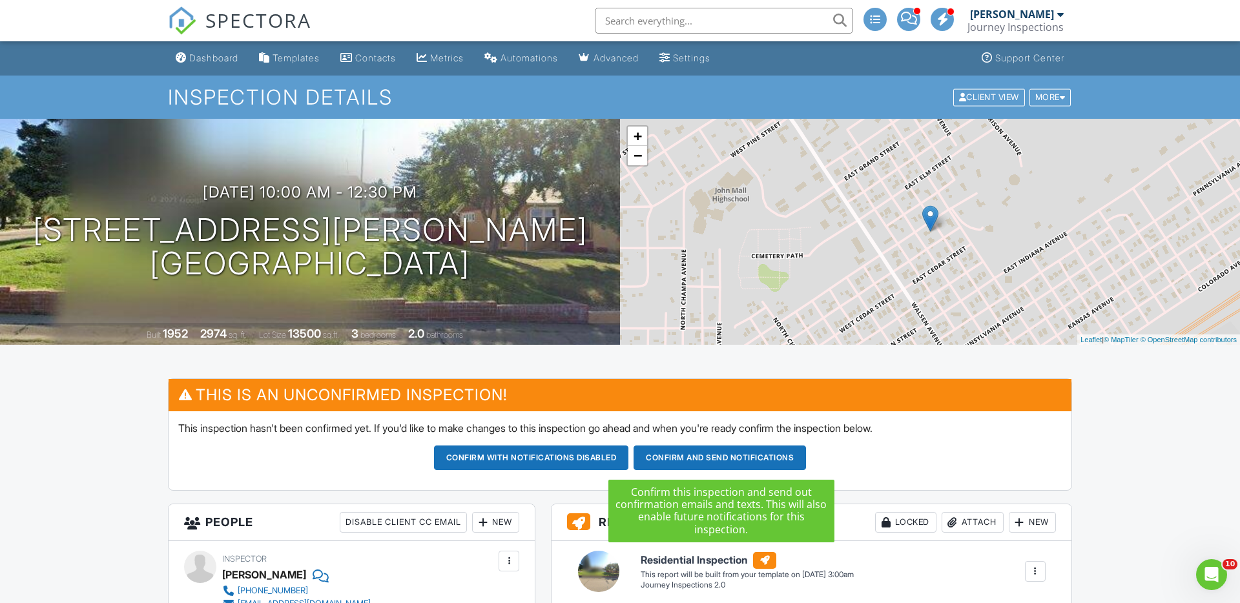
click at [629, 460] on button "Confirm and send notifications" at bounding box center [531, 458] width 195 height 25
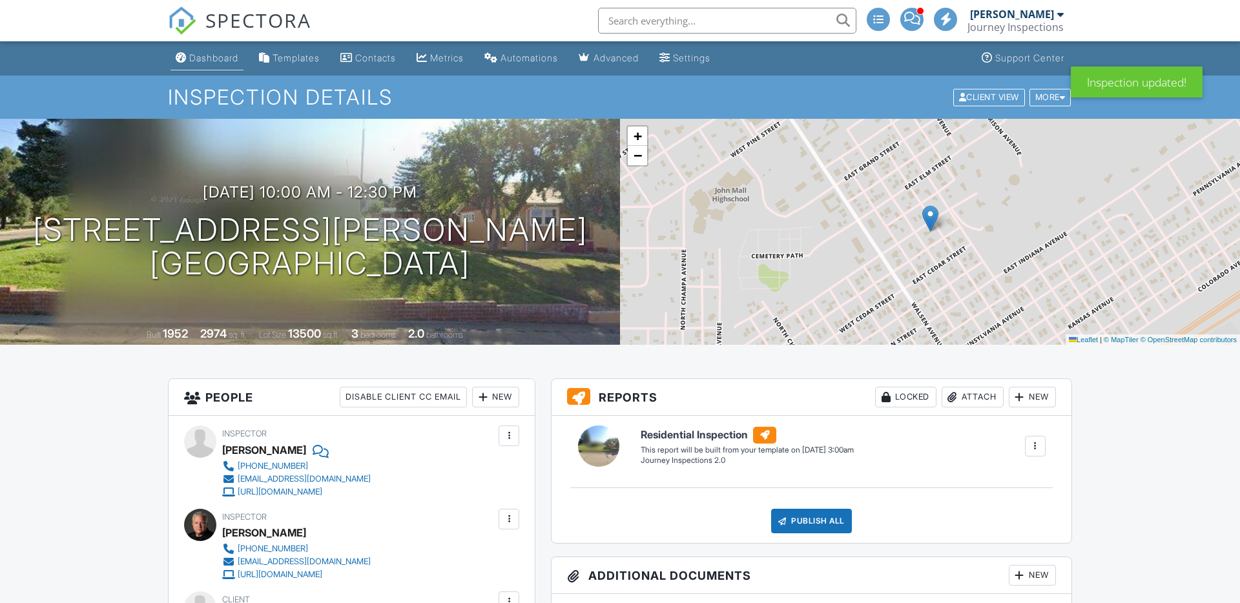
click at [232, 61] on div "Dashboard" at bounding box center [213, 57] width 49 height 11
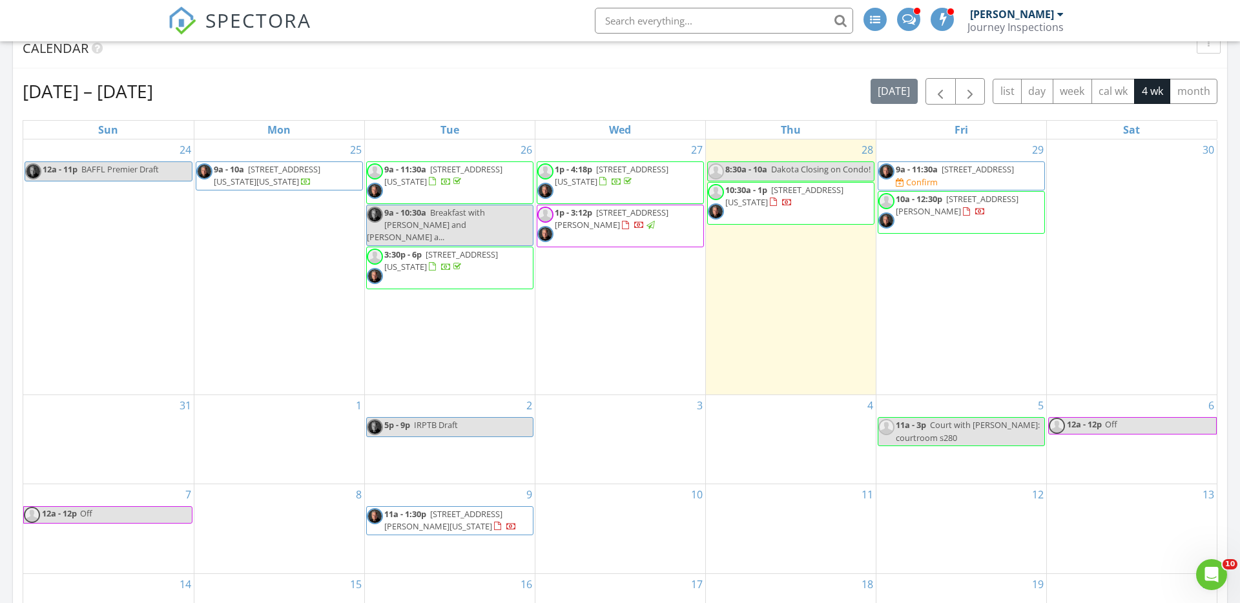
scroll to position [1422, 0]
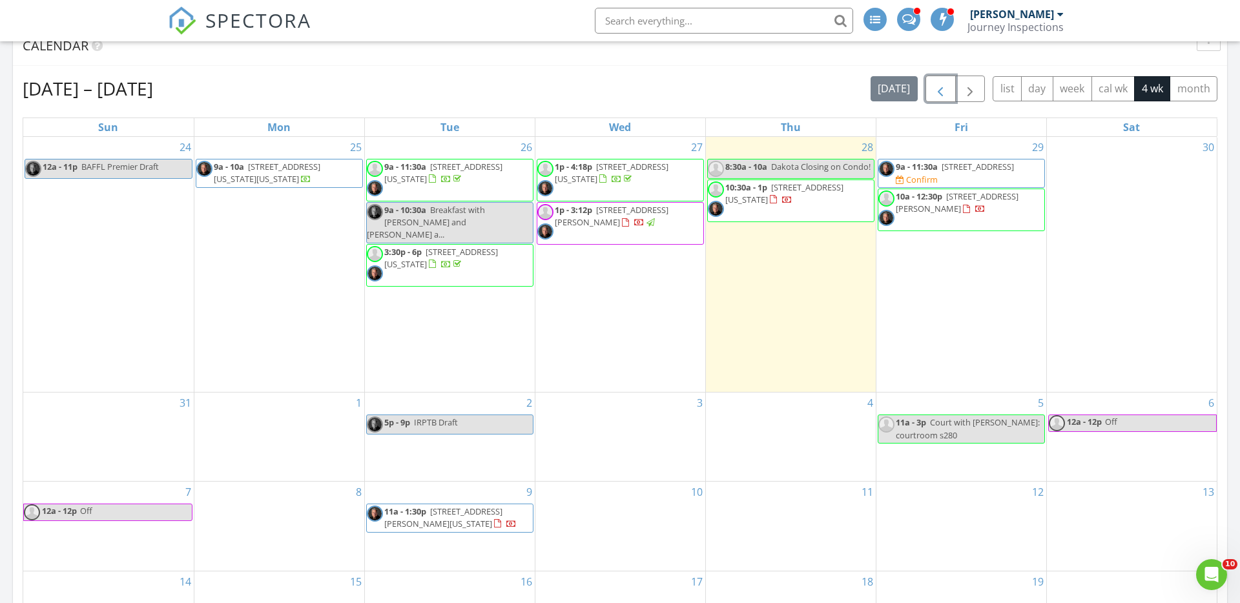
click at [941, 92] on span "button" at bounding box center [940, 88] width 15 height 15
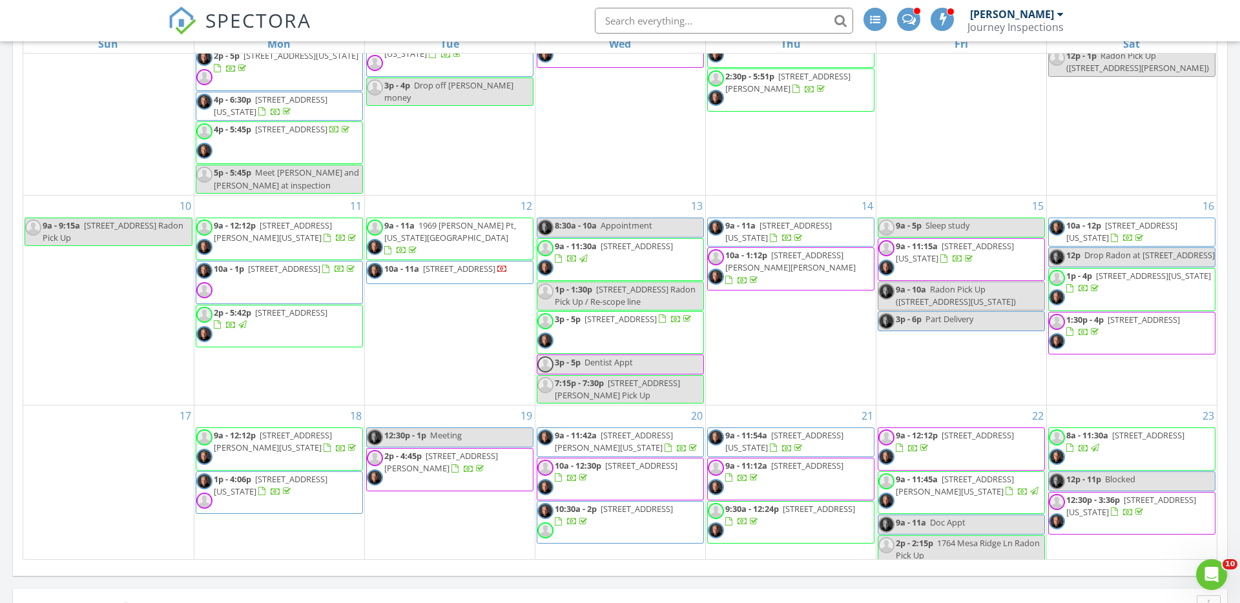
scroll to position [1540, 0]
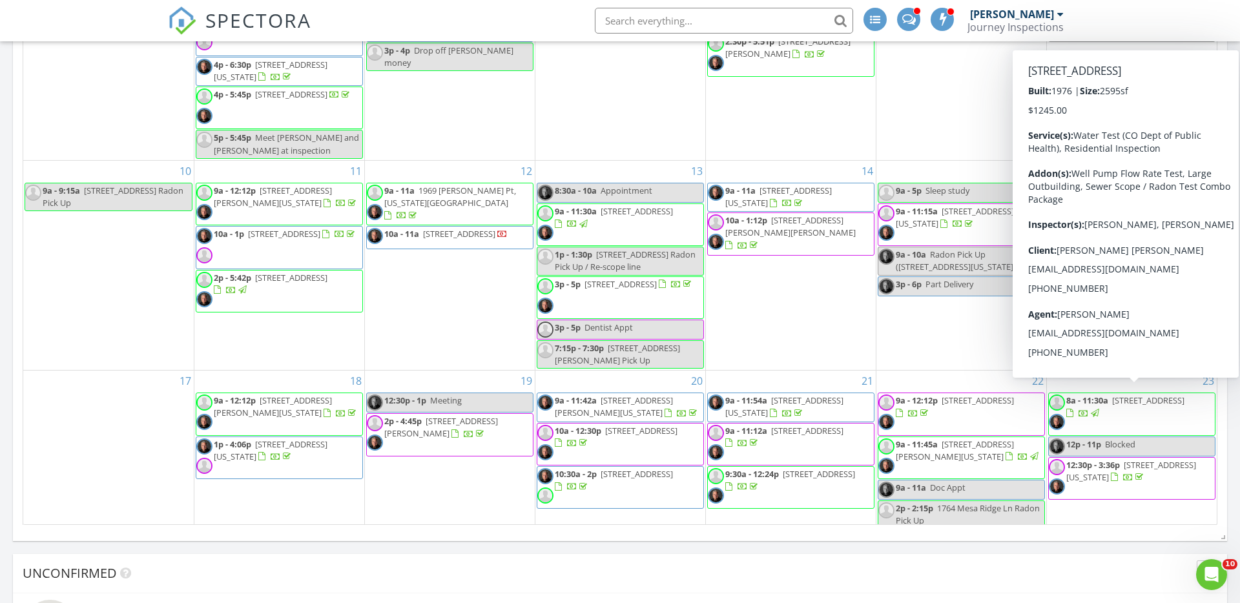
click at [1112, 406] on span "[STREET_ADDRESS]" at bounding box center [1148, 401] width 72 height 12
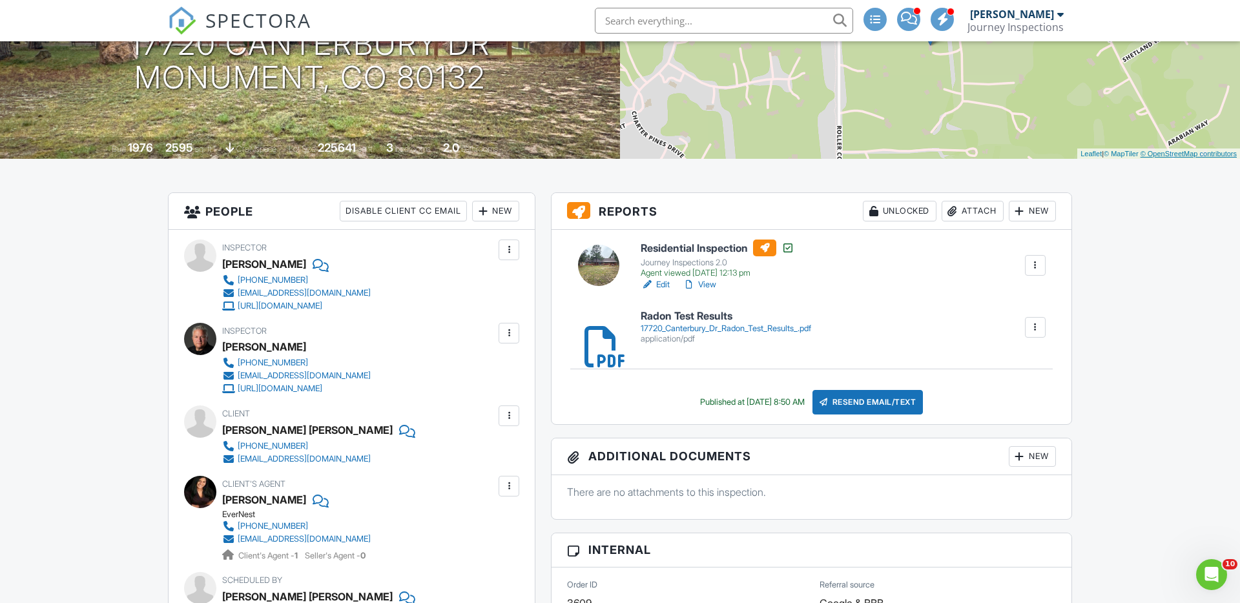
scroll to position [192, 0]
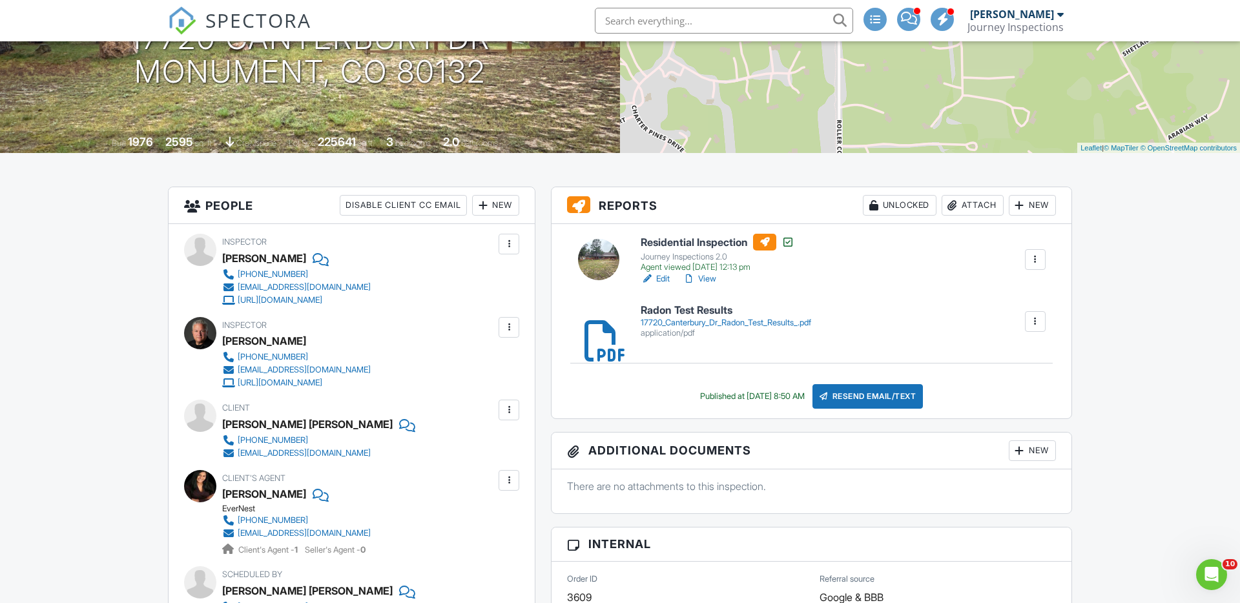
click at [680, 243] on h6 "Residential Inspection" at bounding box center [718, 242] width 154 height 17
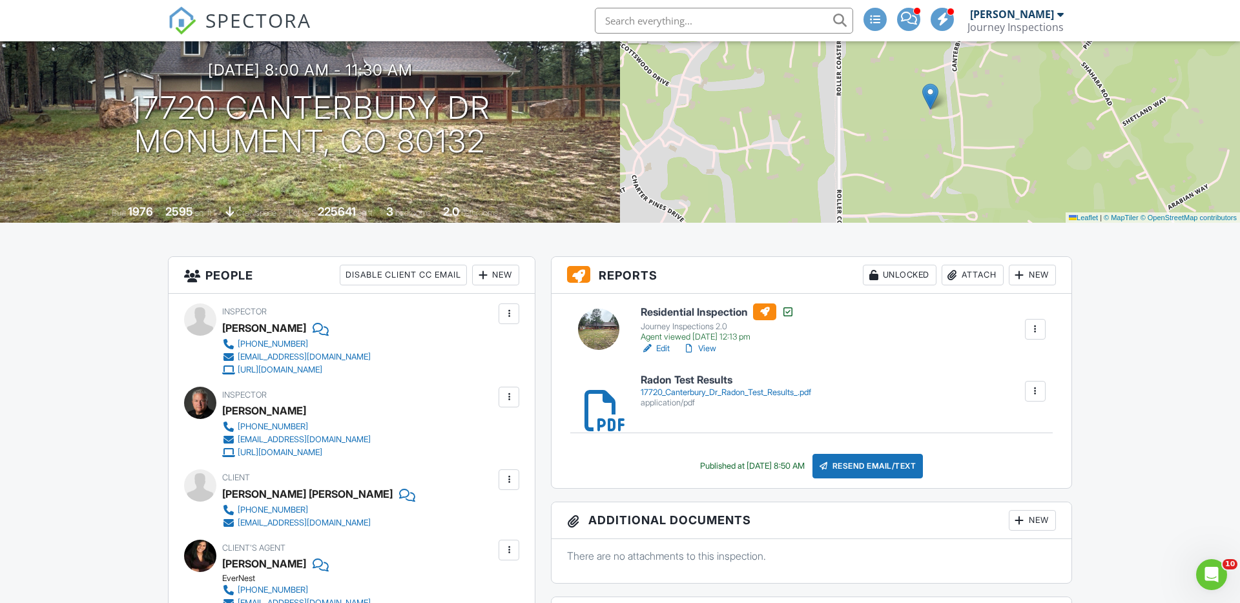
click at [976, 271] on div "Attach" at bounding box center [973, 275] width 62 height 21
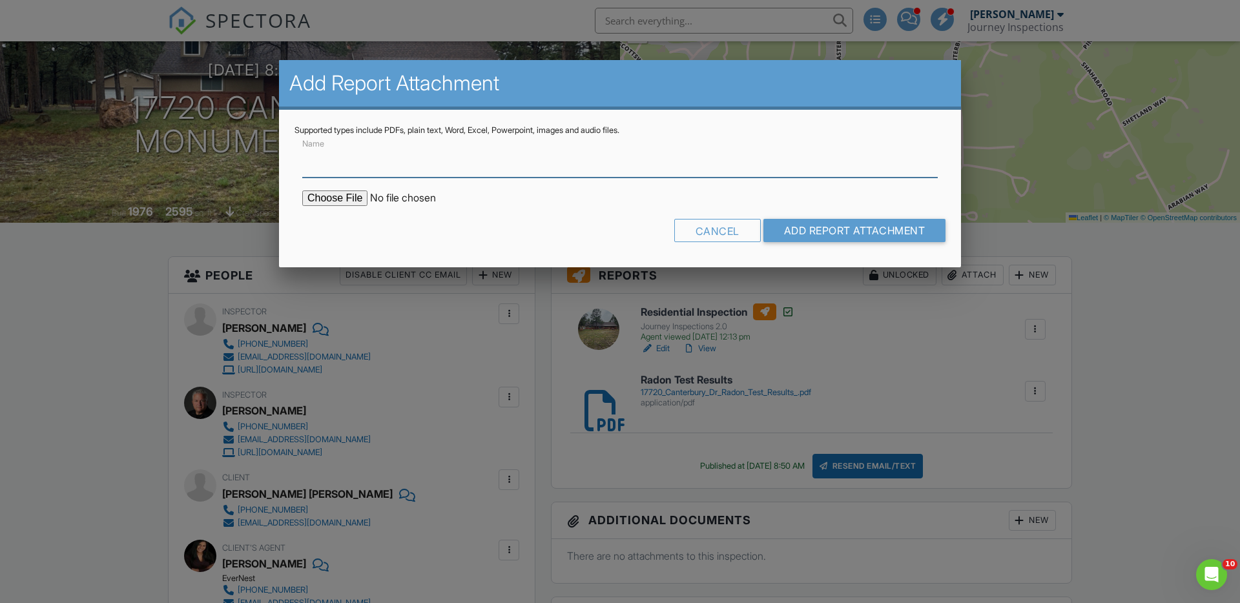
click at [355, 164] on input "Name" at bounding box center [619, 162] width 635 height 32
type input "17720 Canterbury Dr [PERSON_NAME] Anions in Water Test Report"
click at [349, 204] on input "file" at bounding box center [412, 198] width 220 height 15
type input "C:\fakepath\17720 Canterbury Drive.pdf"
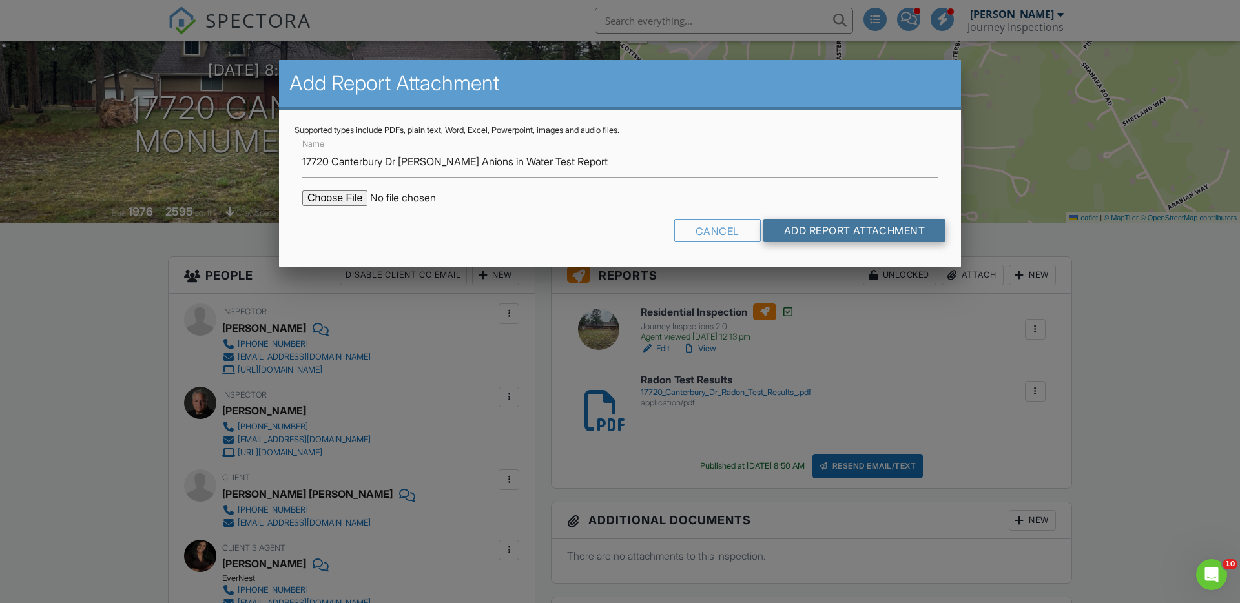
click at [868, 227] on input "Add Report Attachment" at bounding box center [854, 230] width 183 height 23
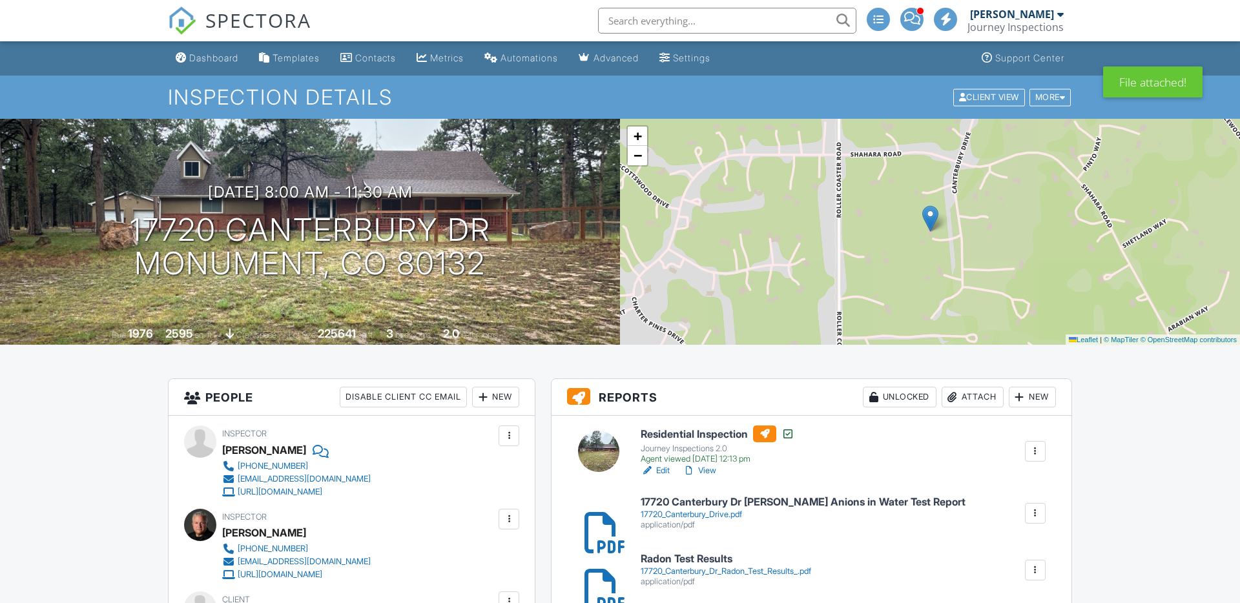
click at [967, 394] on div "Attach" at bounding box center [973, 397] width 62 height 21
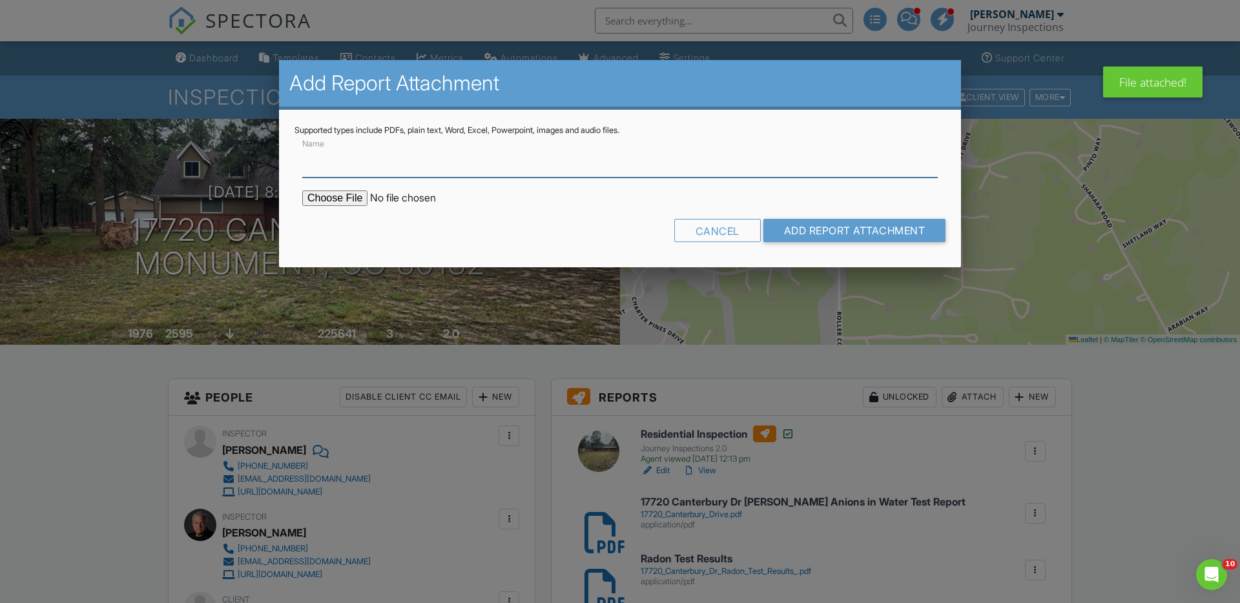
click at [406, 166] on input "Name" at bounding box center [619, 162] width 635 height 32
drag, startPoint x: 406, startPoint y: 161, endPoint x: 495, endPoint y: 160, distance: 89.8
click at [495, 160] on input "17720 Canterbury Dr [PERSON_NAME] Anions in Water Test Report" at bounding box center [619, 162] width 635 height 32
type input "17720 Canterbury Dr Bacteriological Water Test Report"
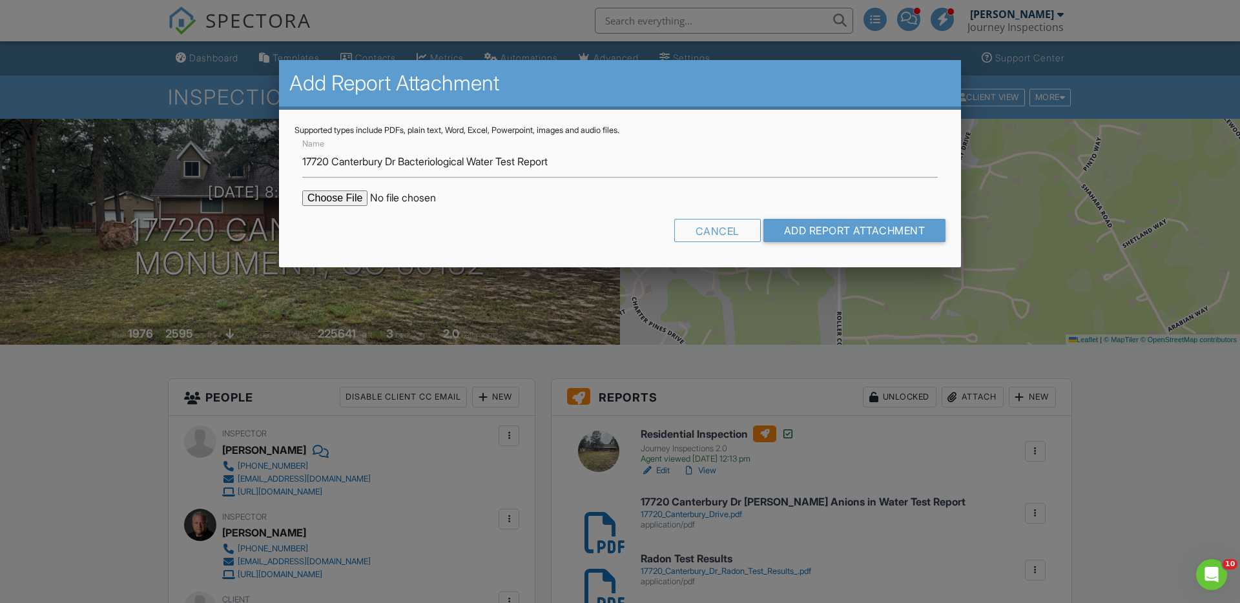
click at [344, 197] on input "file" at bounding box center [412, 198] width 220 height 15
type input "C:\fakepath\17720 Canterbury Bacteriological.pdf"
click at [894, 240] on input "Add Report Attachment" at bounding box center [854, 230] width 183 height 23
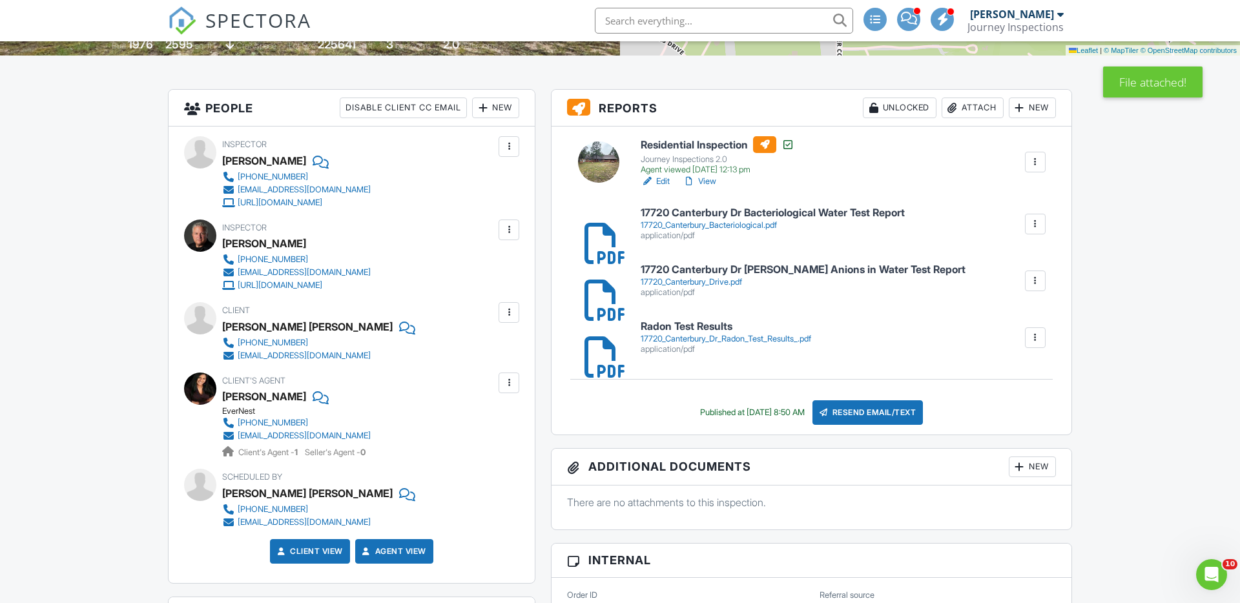
click at [885, 412] on div "Resend Email/Text" at bounding box center [867, 412] width 111 height 25
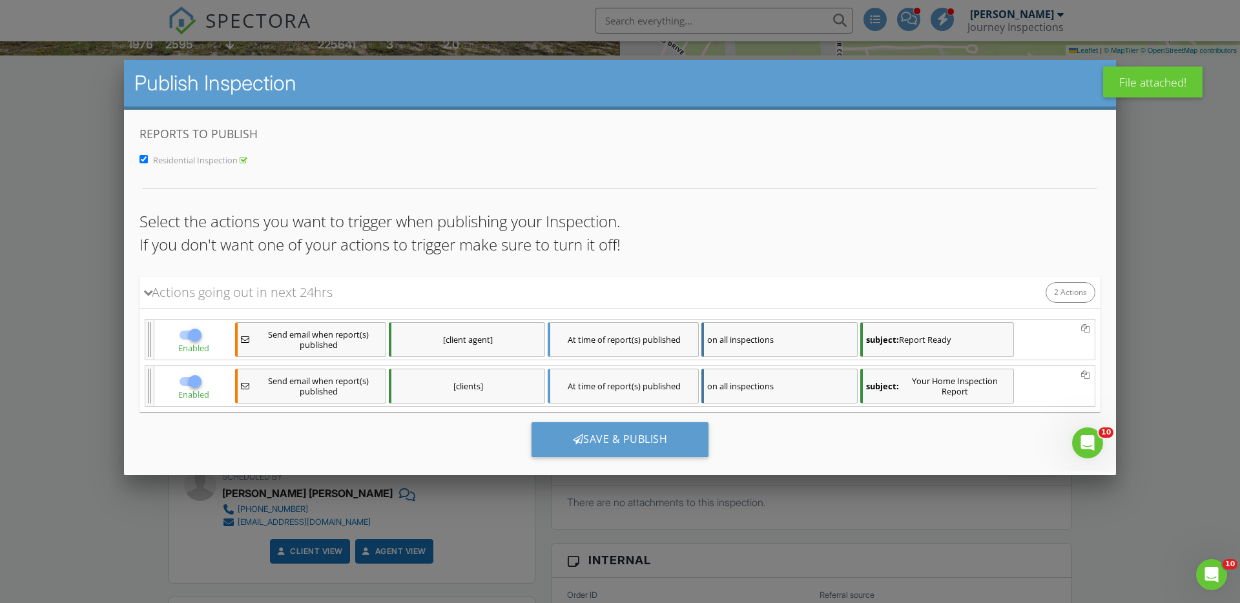
scroll to position [21, 0]
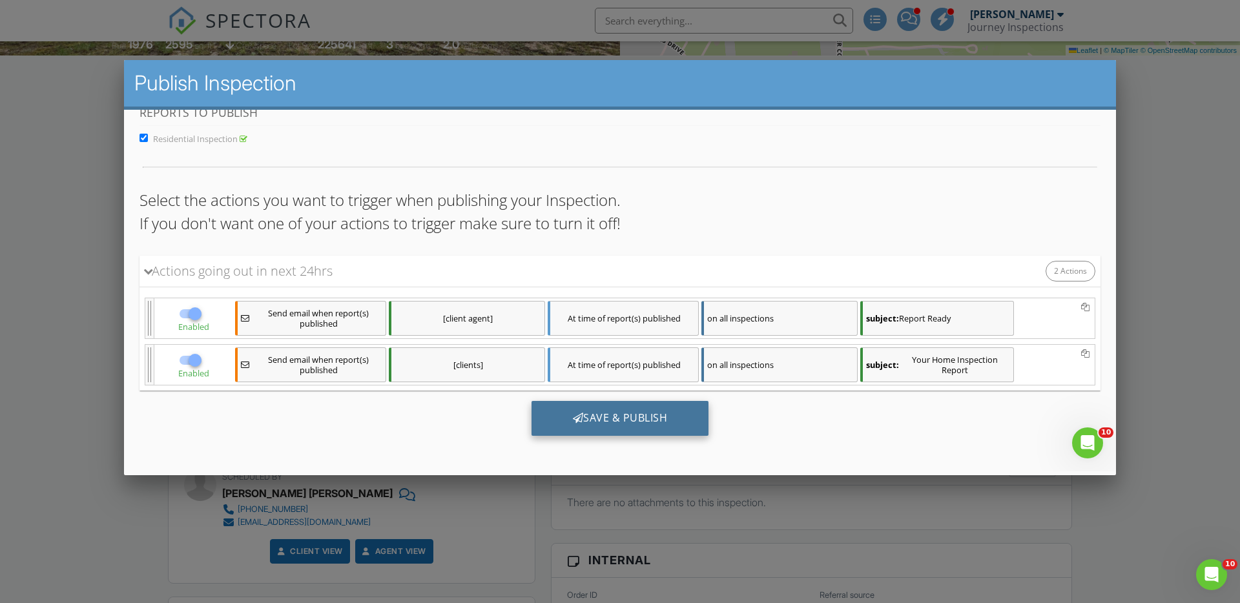
click at [640, 418] on div "Save & Publish" at bounding box center [621, 418] width 178 height 35
